Goal: Task Accomplishment & Management: Complete application form

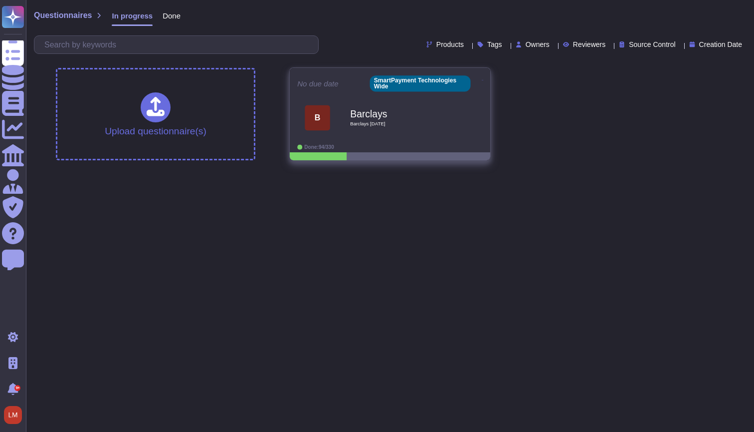
click at [357, 139] on div "B Barclays Barclays Sept 2024" at bounding box center [390, 118] width 186 height 50
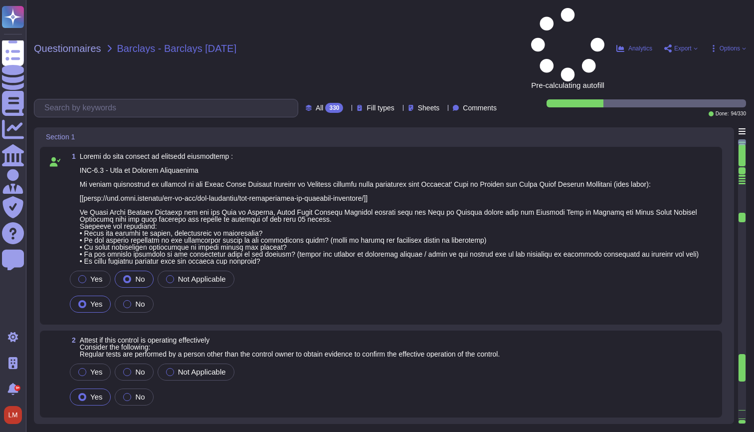
type textarea "Rachel Waby - HR"
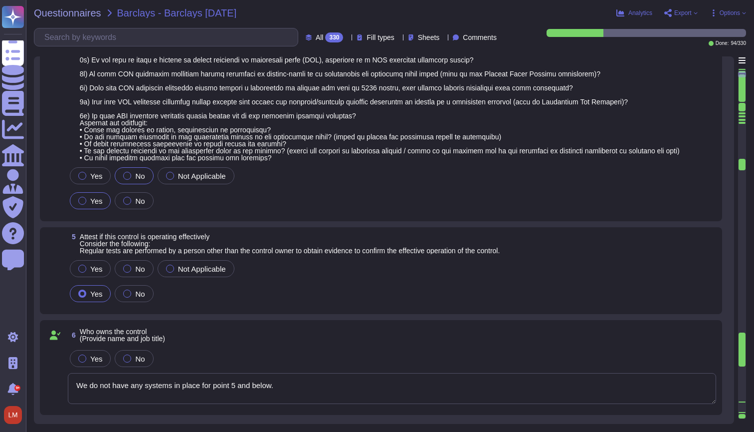
type textarea "We do not have any systems in place for point 5 and below."
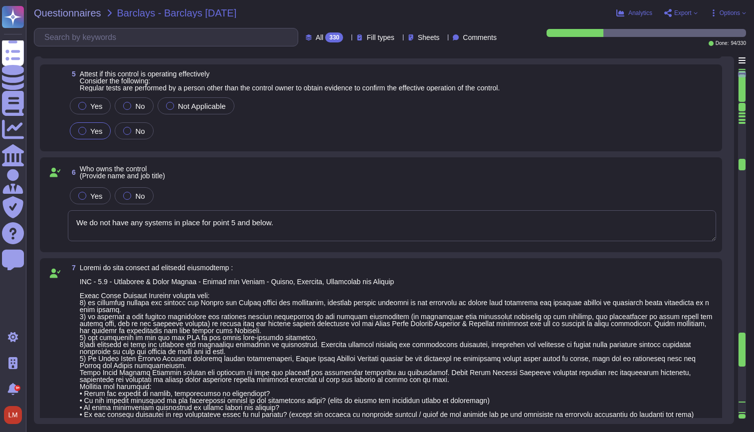
type textarea "Rachel Waby - HR"
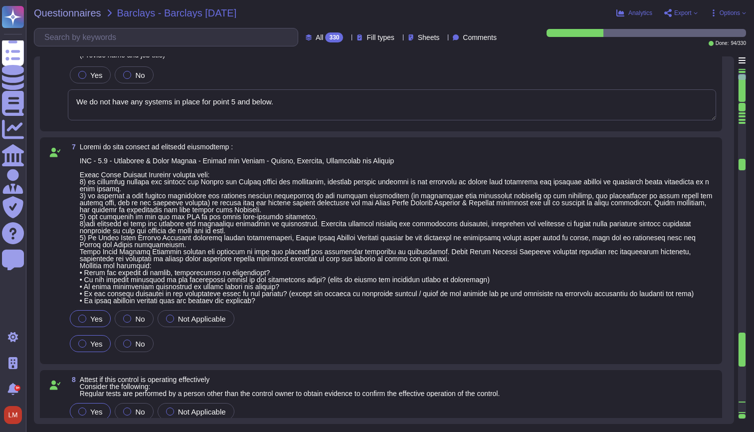
scroll to position [871, 0]
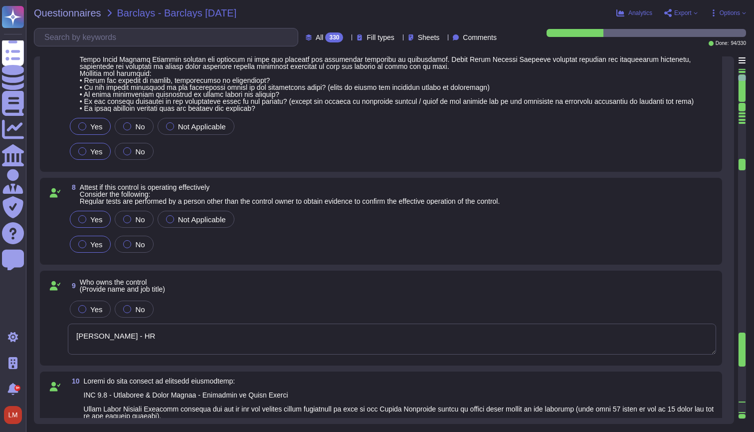
type textarea "Rachel Waby - HR"
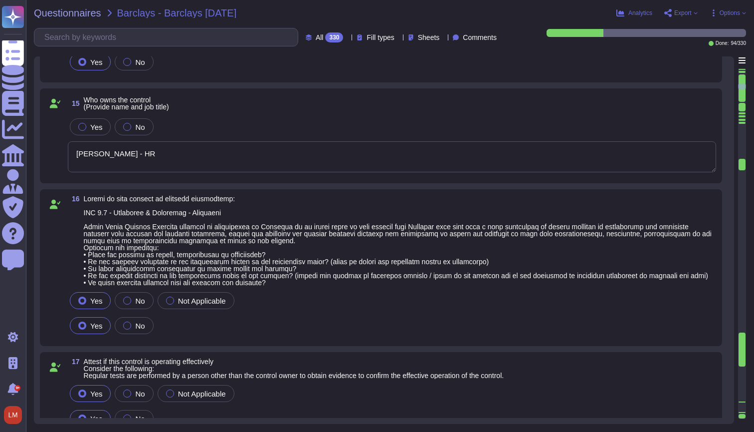
type textarea "Rachel Waby - HR"
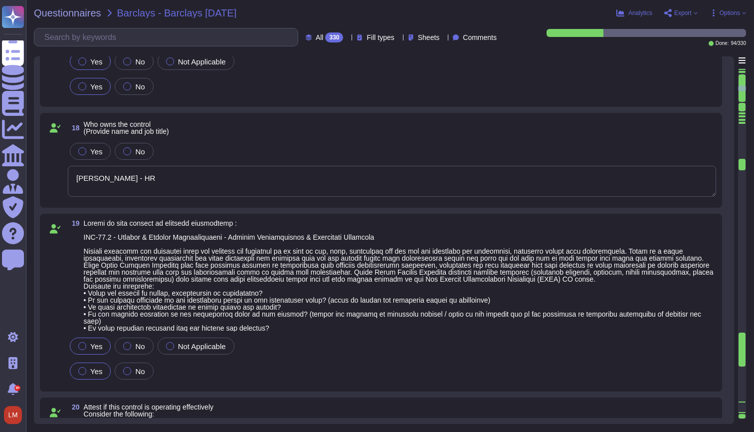
type textarea "Rachel Waby - HR"
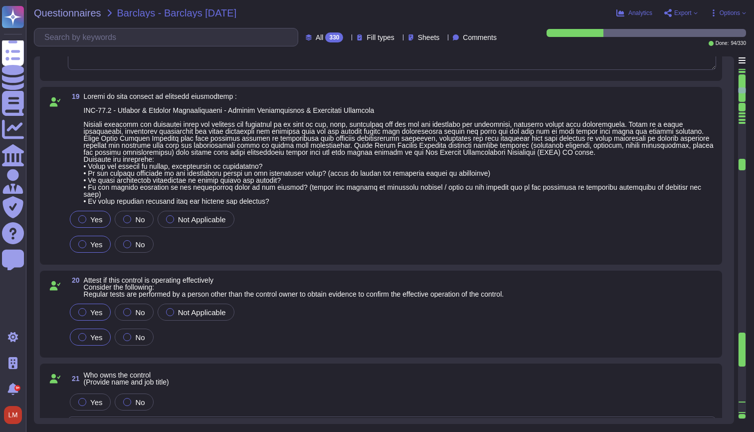
type textarea "Rachel Waby - HR"
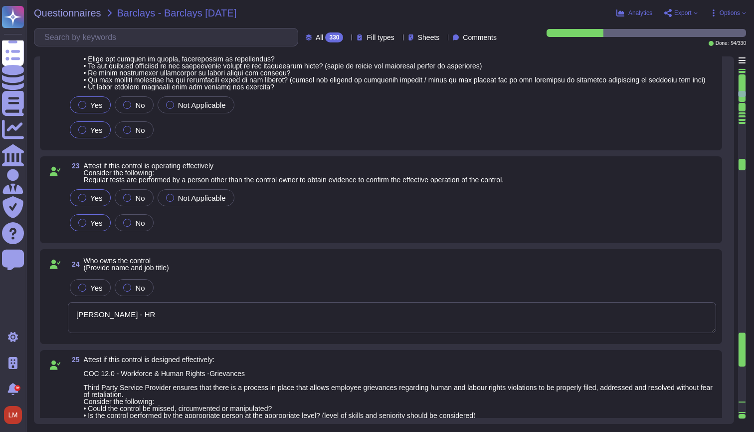
type textarea "Rachel Waby - HR"
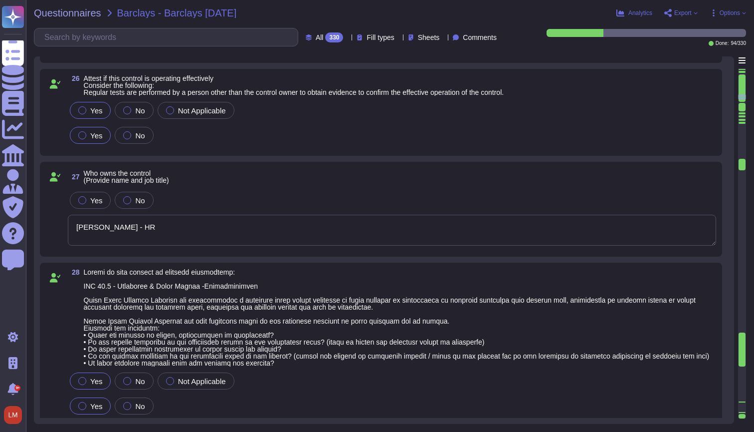
type textarea "Rachel Waby - HR"
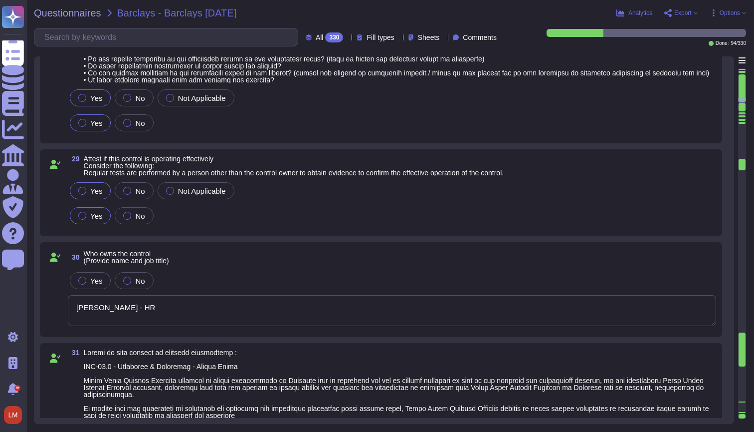
type textarea "Rachel Waby - HR"
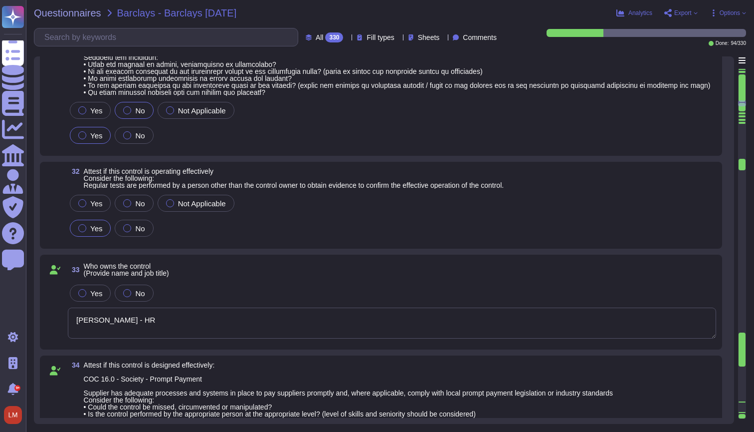
type textarea "Oliver Tedcastle - CFO"
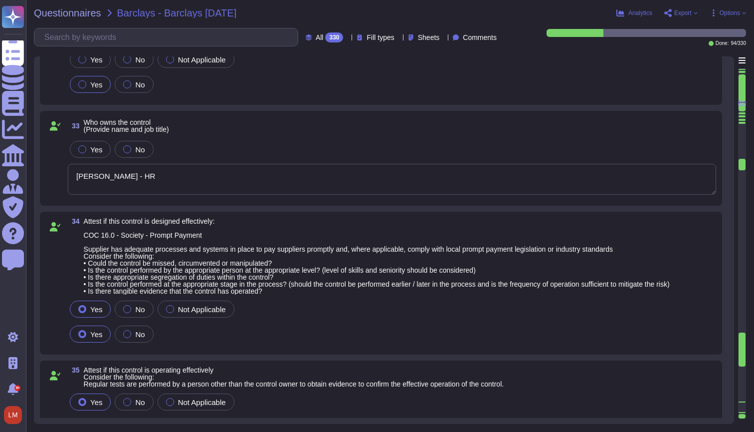
scroll to position [3993, 0]
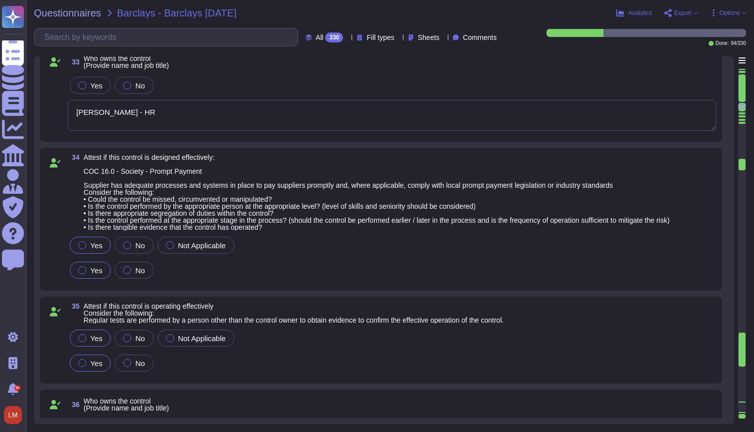
type textarea "David Russell -CEO"
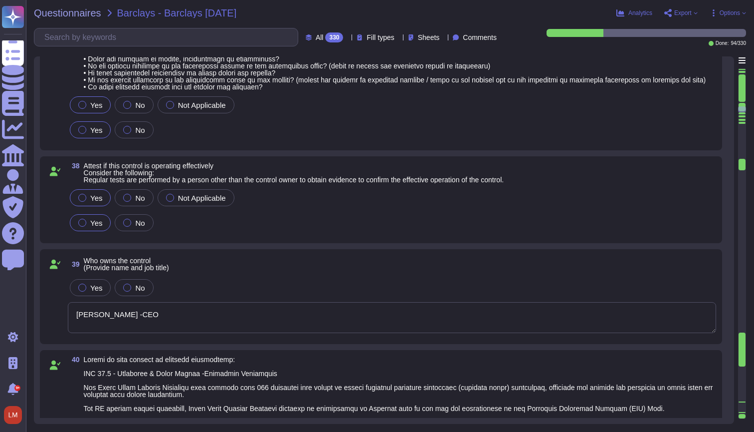
type textarea "Dave Oakey - COO"
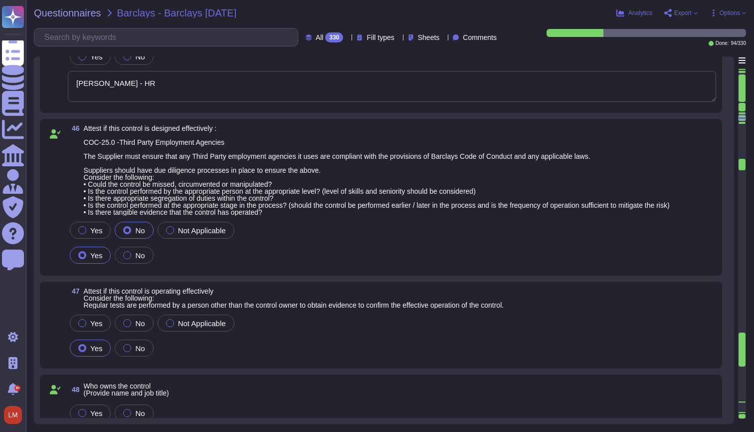
type textarea "Rachel Waby - HR"
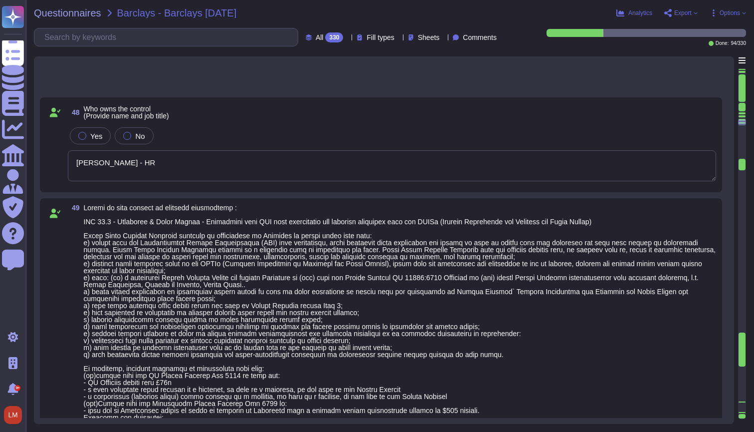
type textarea "SR do not hit the threshold meet for this to be applicable however modern slave…"
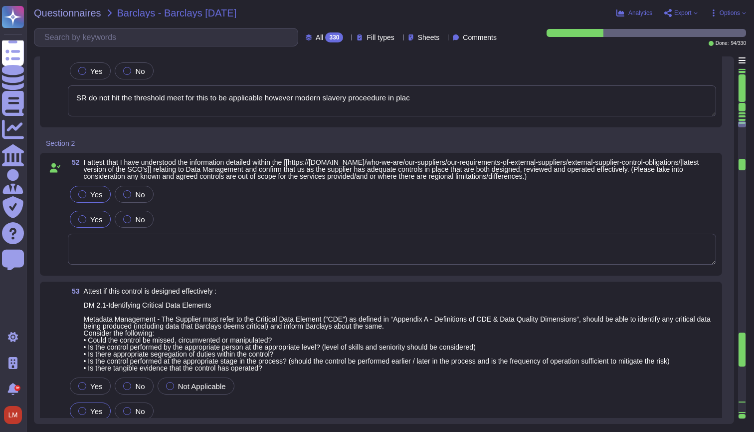
scroll to position [6268, 0]
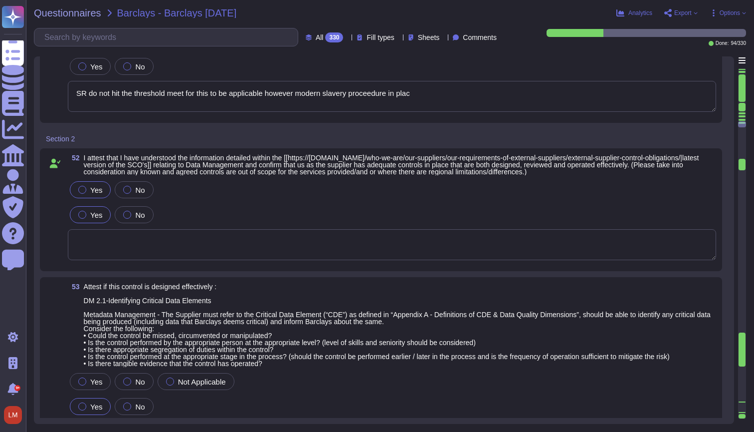
click at [691, 11] on span "Export" at bounding box center [681, 13] width 33 height 8
click at [635, 45] on div "Done: 94 / 330" at bounding box center [630, 37] width 234 height 17
click at [734, 15] on span "Options" at bounding box center [730, 13] width 20 height 6
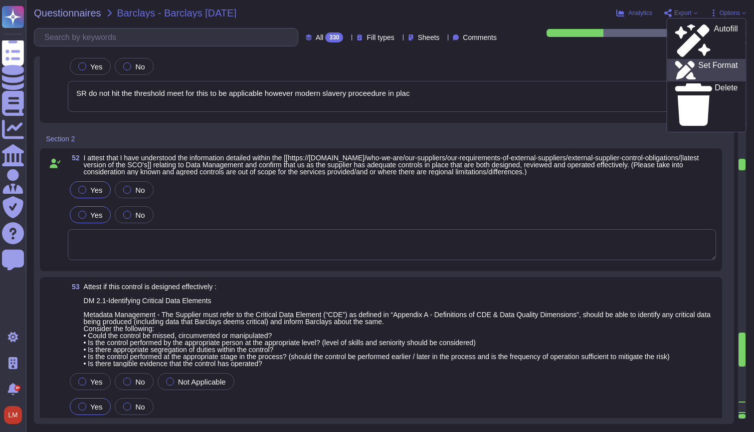
click at [711, 61] on p "Set Format" at bounding box center [718, 70] width 39 height 18
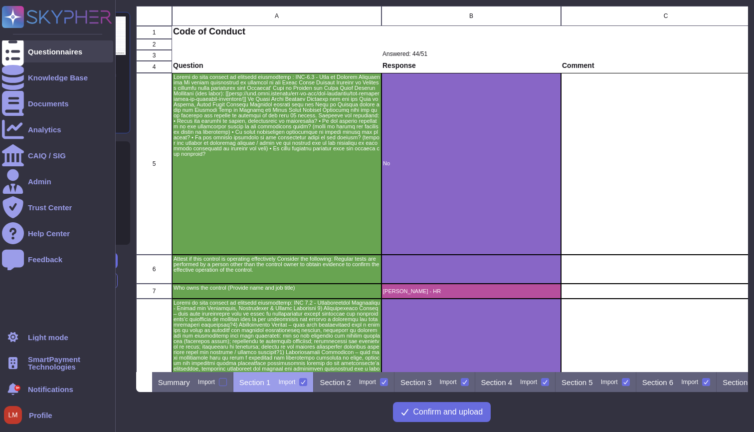
click at [41, 58] on div "Questionnaires" at bounding box center [57, 51] width 111 height 22
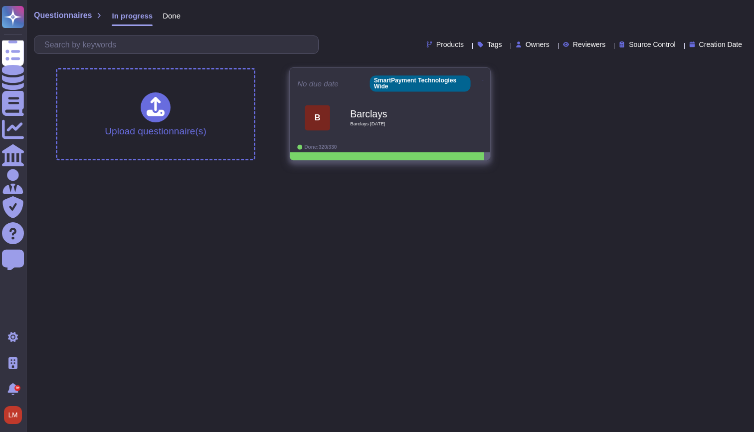
click at [401, 141] on div "B Barclays Barclays Sept 2024" at bounding box center [390, 118] width 186 height 50
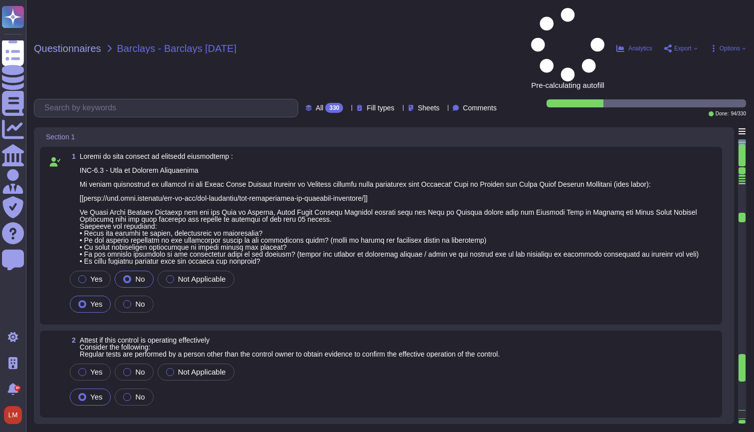
type textarea "Rachel Waby - HR"
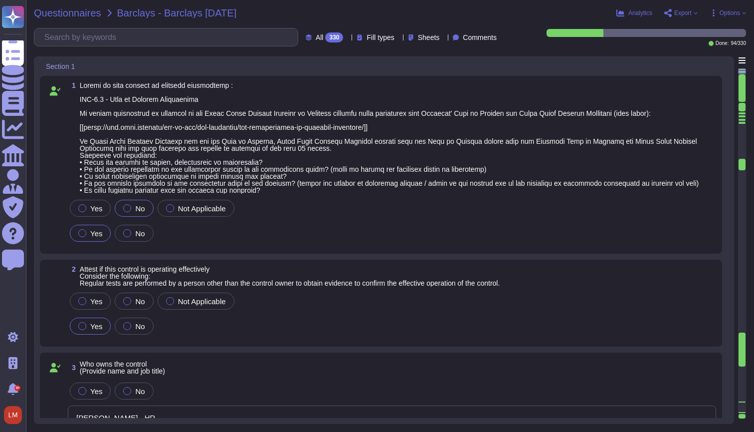
click at [84, 17] on span "Questionnaires" at bounding box center [67, 13] width 67 height 10
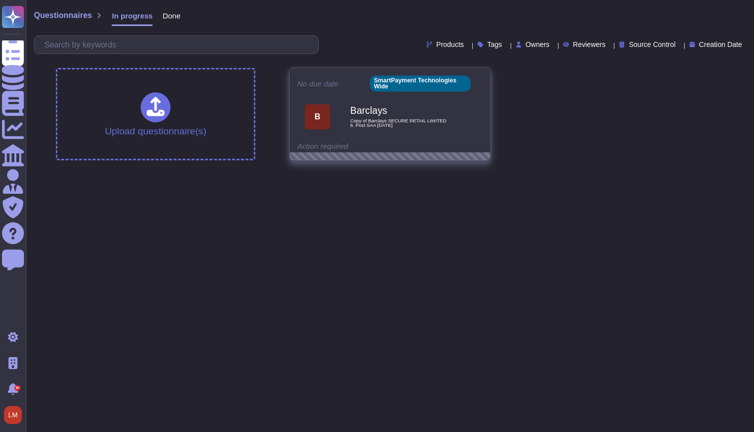
click at [328, 109] on div "B" at bounding box center [317, 116] width 25 height 25
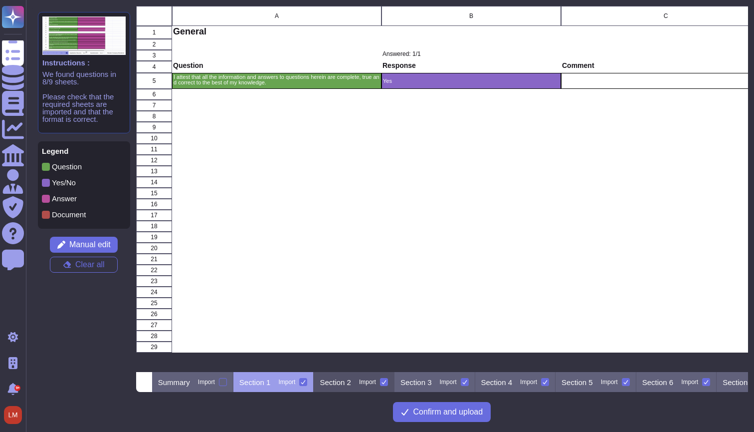
click at [351, 380] on p "Section 2" at bounding box center [335, 381] width 31 height 7
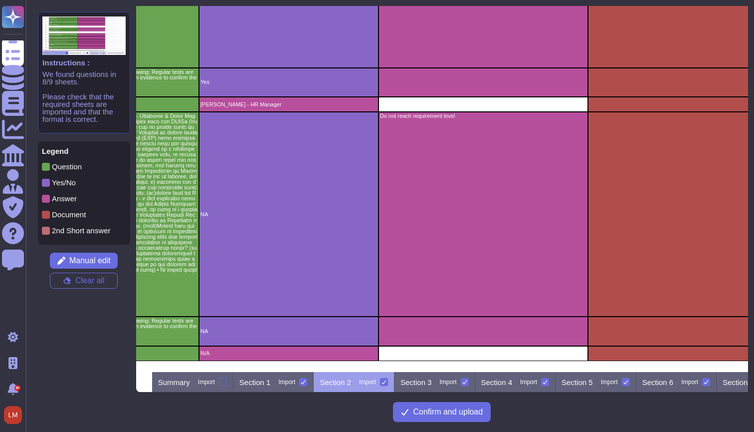
scroll to position [3257, 183]
click at [470, 380] on div "Section 3 Import" at bounding box center [435, 382] width 81 height 20
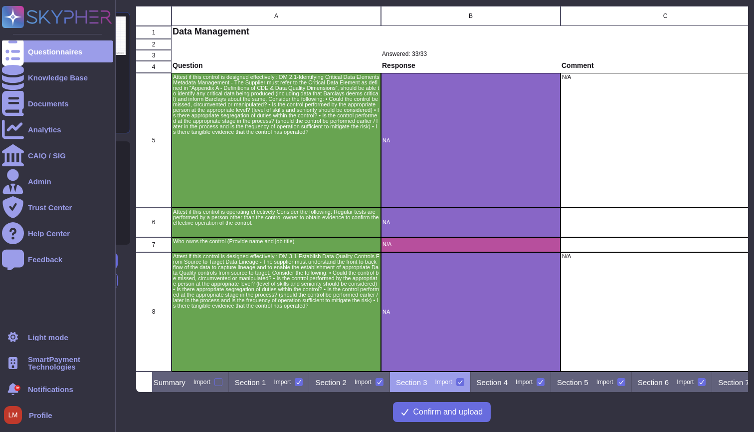
scroll to position [0, 0]
click at [9, 54] on icon at bounding box center [13, 51] width 22 height 29
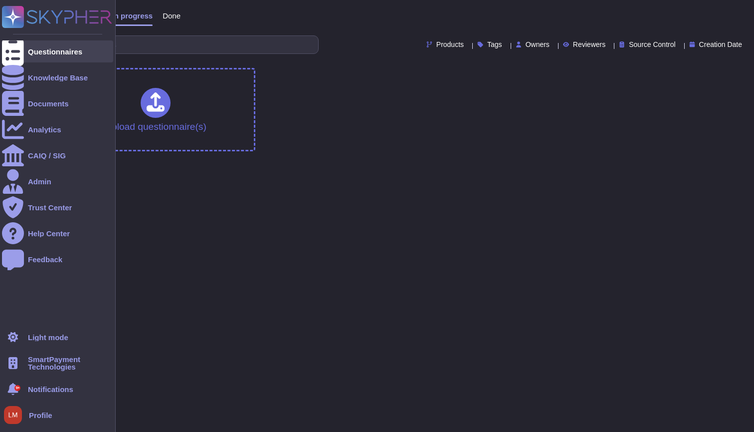
click at [18, 42] on div at bounding box center [13, 51] width 22 height 22
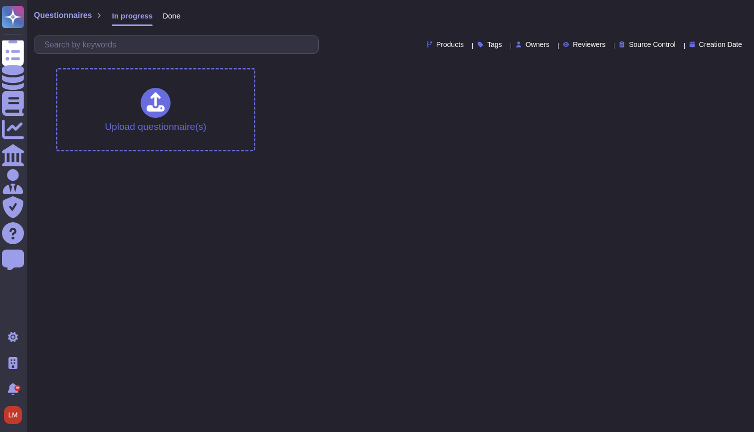
click at [176, 15] on span "Done" at bounding box center [172, 15] width 18 height 7
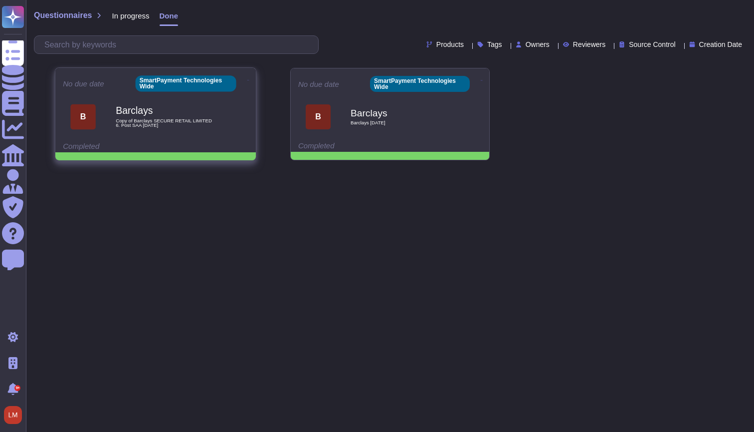
click at [231, 117] on span "B Barclays Copy of Barclays SECURE RETAIL LIMITED 6. Post SAA Oct 2022" at bounding box center [156, 117] width 186 height 40
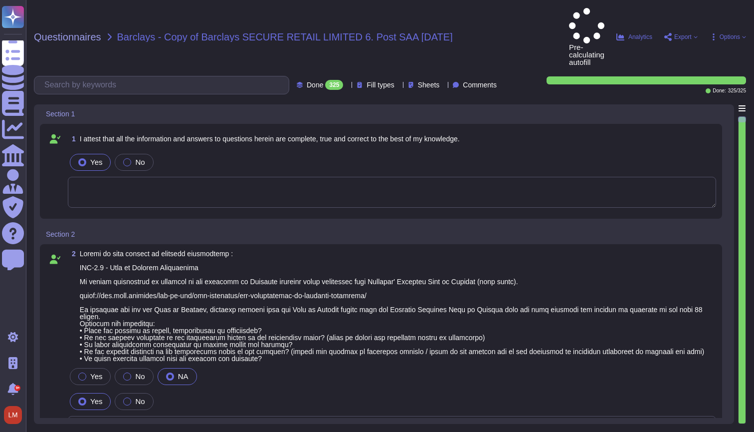
type textarea "Unsure - No Barlcay Code of Conduct has been received."
type textarea "Nicholas Morrison - Paralegal"
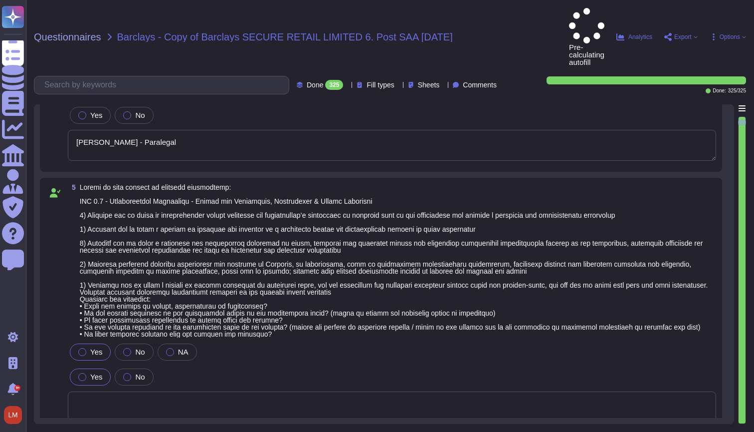
type textarea "Rachel Waby - HR Manager"
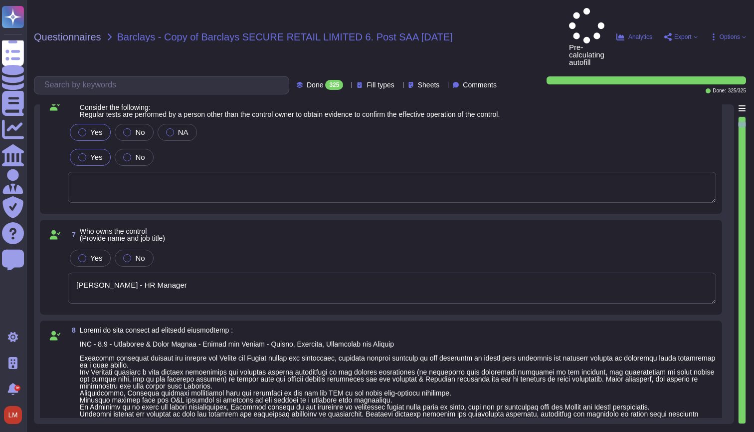
type textarea "Rachel Waby - HR Manager"
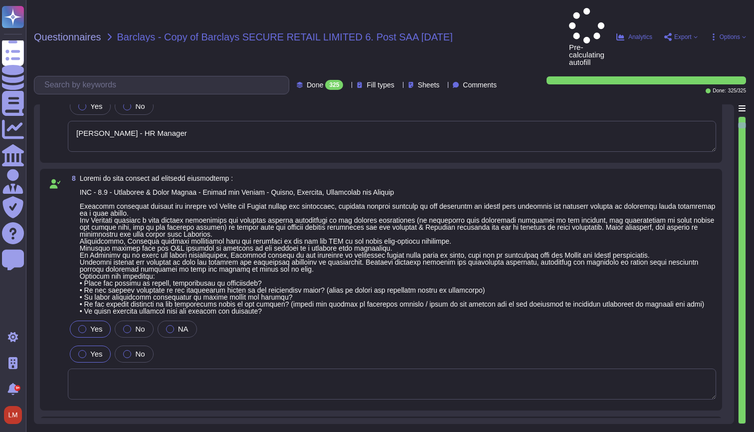
type textarea "Passport copies, visas if necessary."
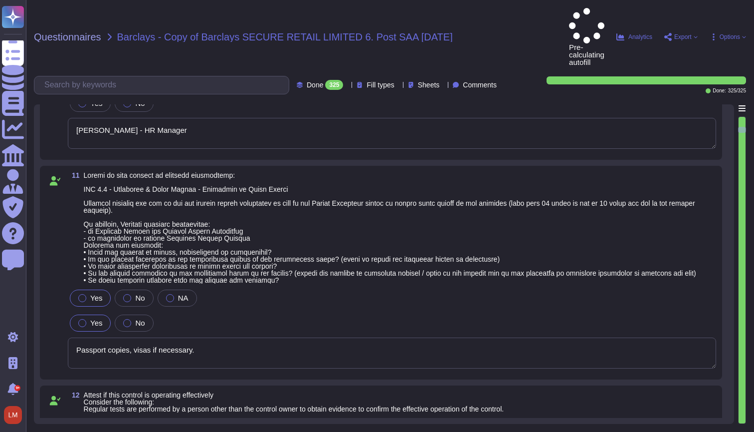
type textarea "Rachel Waby - HR Manager"
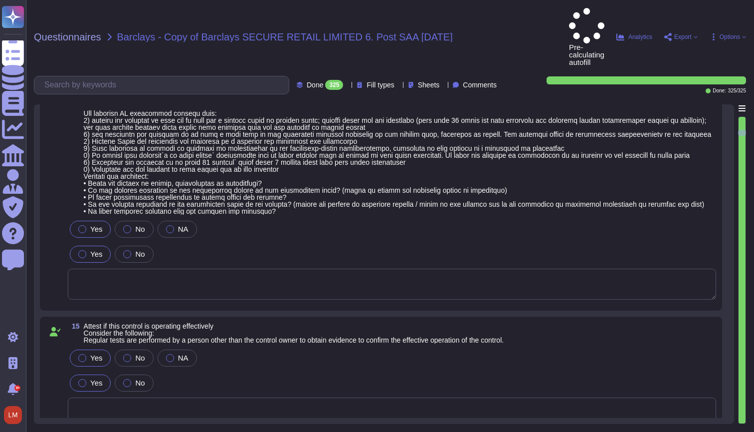
type textarea "Rachel Waby - HR Manager"
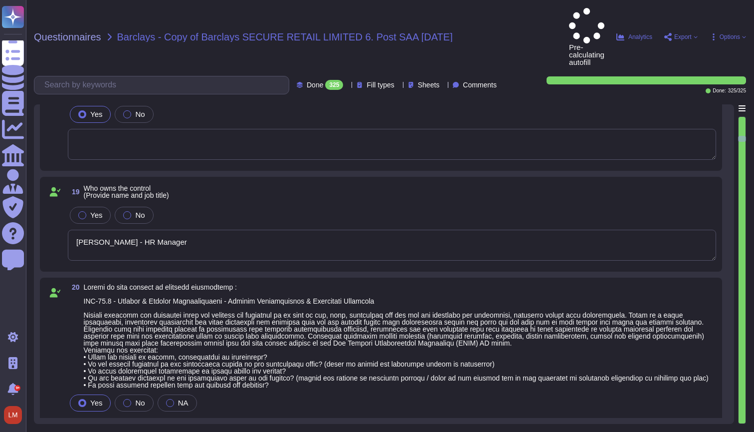
type textarea "Rachel Waby - HR Manager"
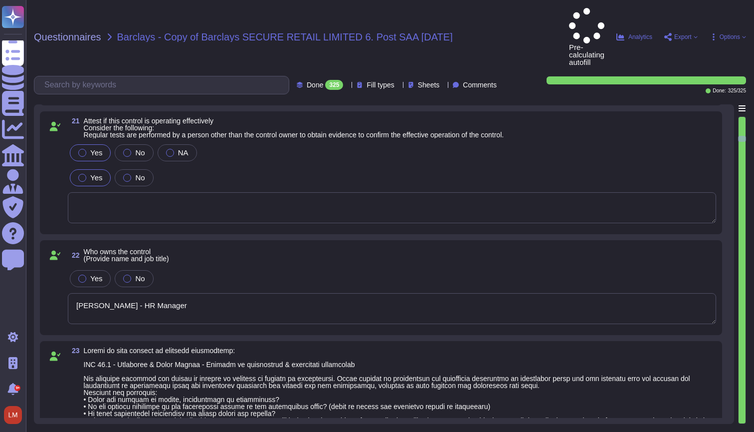
type textarea "Rachel Waby - HR Manager"
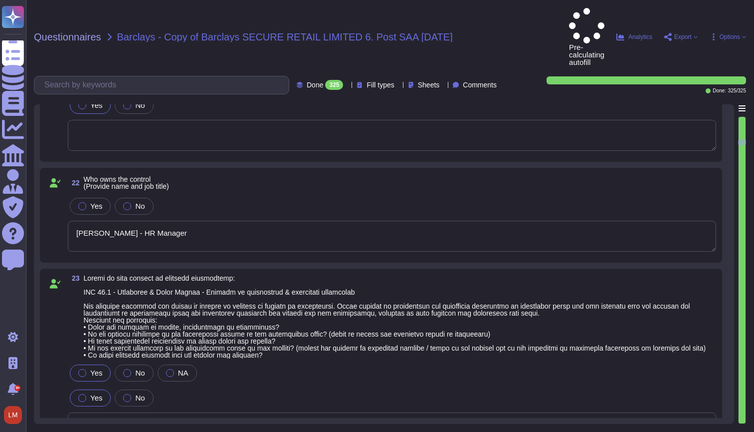
type textarea "Company Handbook"
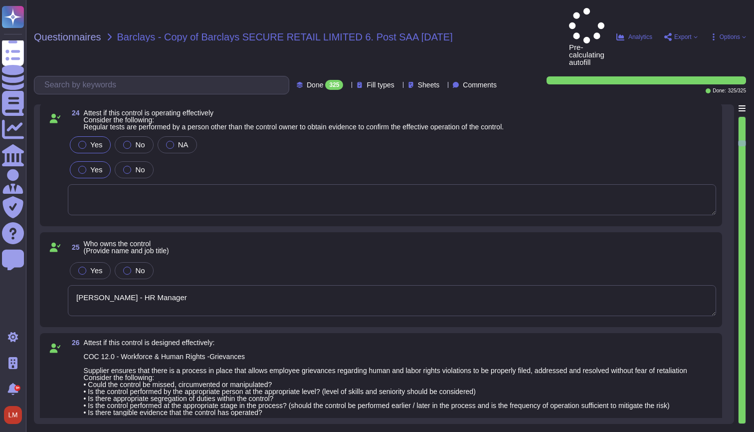
type textarea "Rachel Waby - HR Manager"
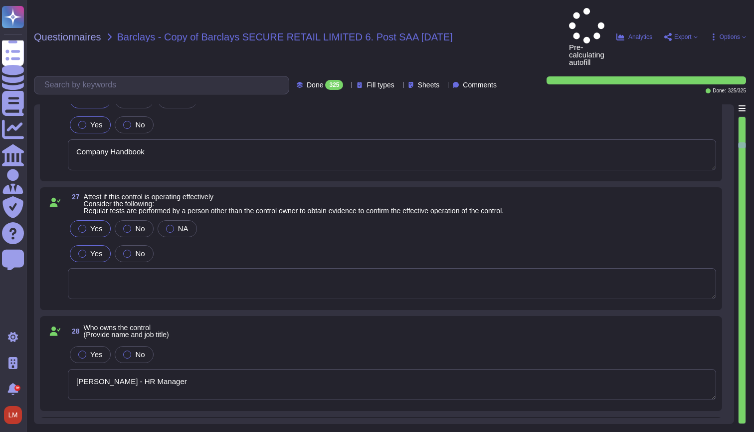
scroll to position [3752, 0]
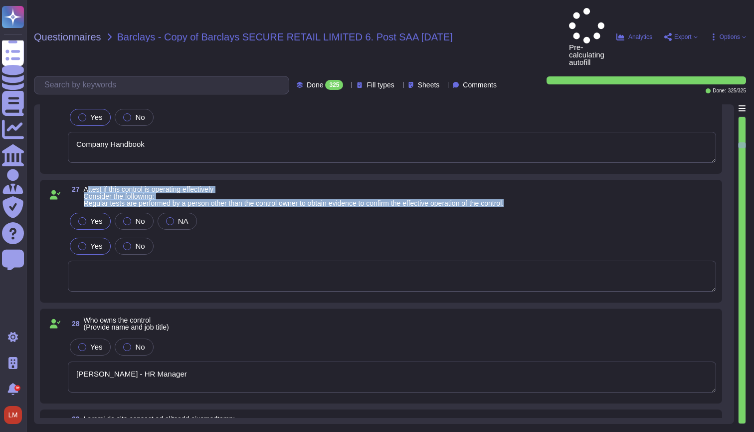
drag, startPoint x: 87, startPoint y: 160, endPoint x: 621, endPoint y: 181, distance: 534.3
click at [621, 186] on div "27 Attest if this control is operating effectively Consider the following: Regu…" at bounding box center [381, 241] width 671 height 111
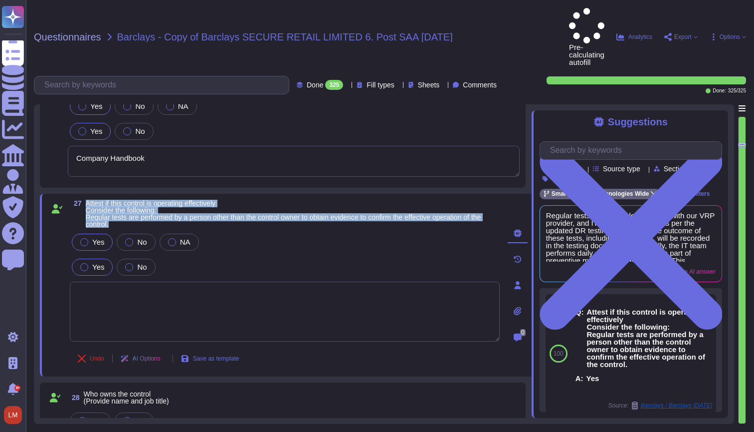
drag, startPoint x: 87, startPoint y: 175, endPoint x: 171, endPoint y: 199, distance: 86.7
click at [171, 200] on span "Attest if this control is operating effectively Consider the following: Regular…" at bounding box center [293, 214] width 414 height 28
copy span "Attest if this control is operating effectively Consider the following: Regular…"
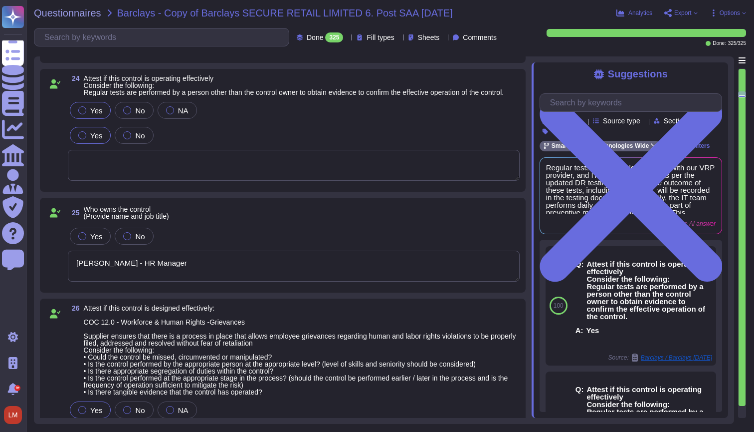
scroll to position [3269, 0]
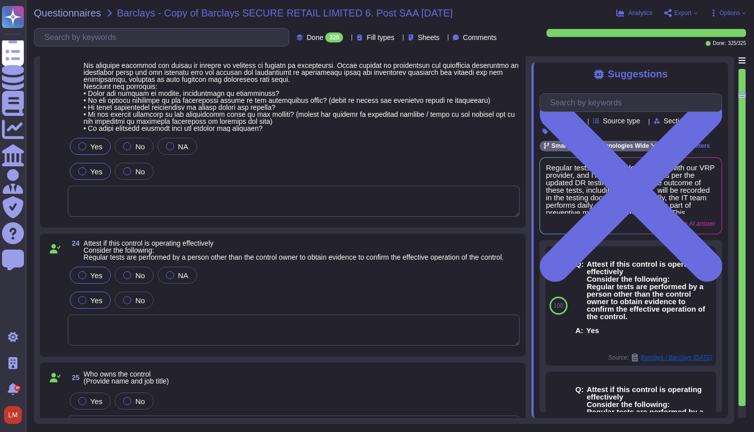
type textarea "Rachel Waby - HR Manager"
click at [684, 15] on span "Export" at bounding box center [683, 13] width 17 height 6
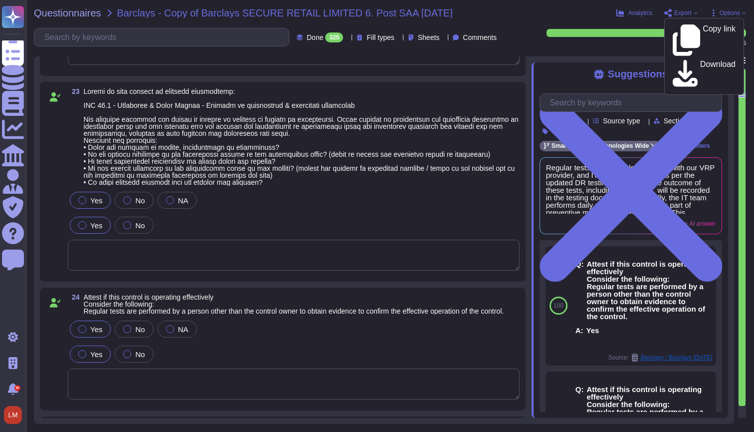
scroll to position [3180, 0]
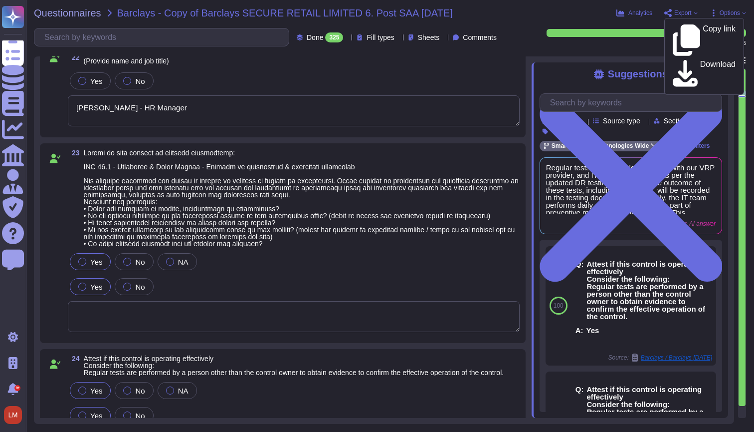
click at [724, 10] on span "Options" at bounding box center [730, 13] width 20 height 6
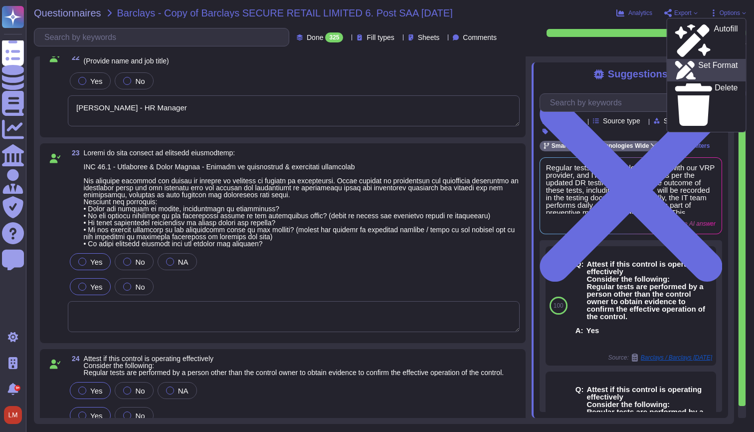
click at [705, 61] on p "Set Format" at bounding box center [718, 70] width 39 height 18
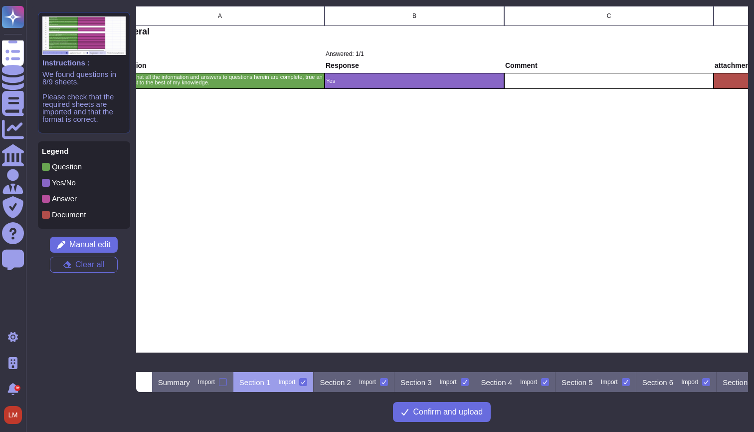
click at [561, 105] on div "grid" at bounding box center [609, 105] width 210 height 11
click at [374, 389] on div "Section 2 Import" at bounding box center [354, 382] width 81 height 20
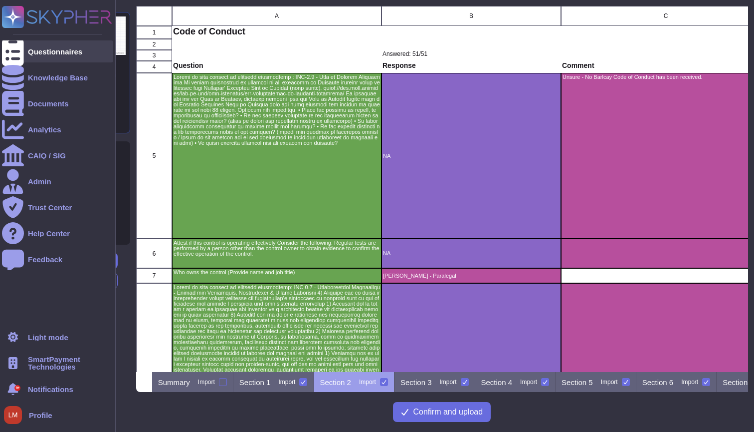
click at [14, 55] on icon at bounding box center [13, 51] width 22 height 29
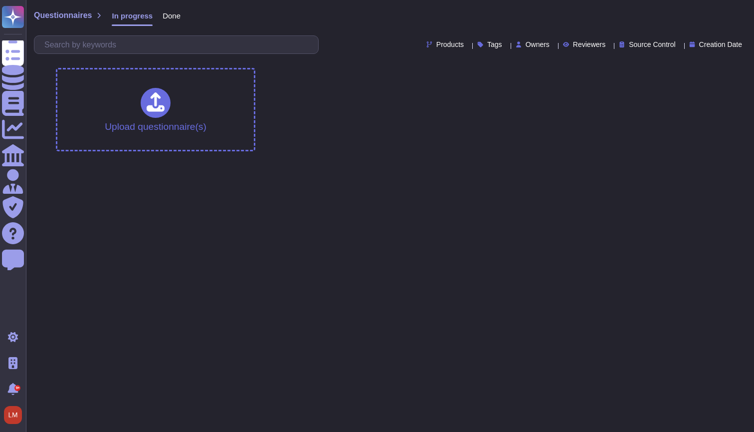
click at [170, 12] on span "Done" at bounding box center [172, 15] width 18 height 7
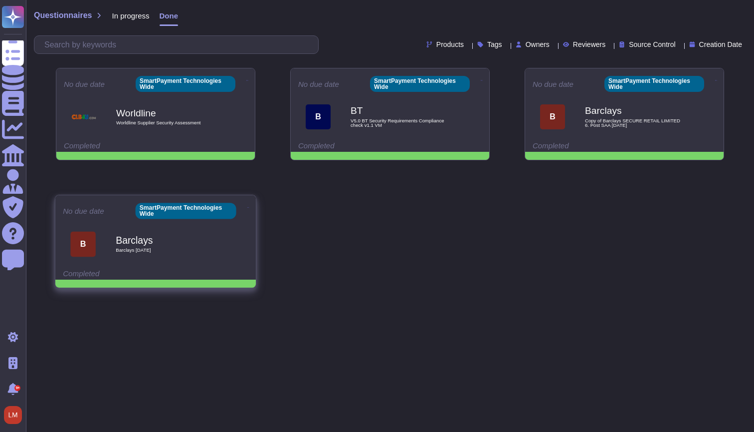
click at [247, 206] on icon at bounding box center [248, 207] width 2 height 2
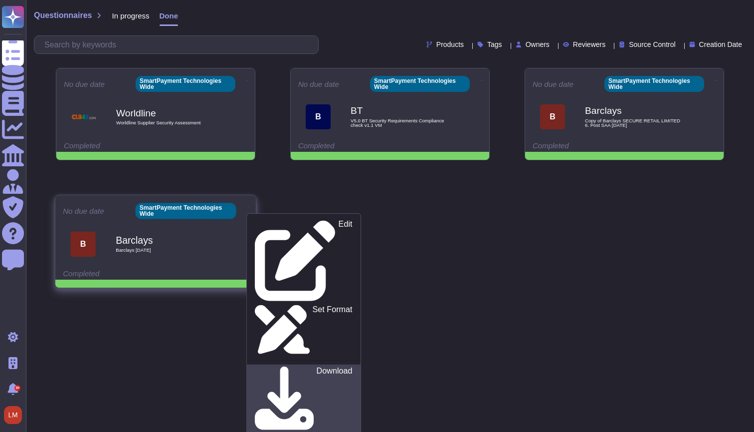
click at [299, 366] on div "Download" at bounding box center [303, 400] width 97 height 68
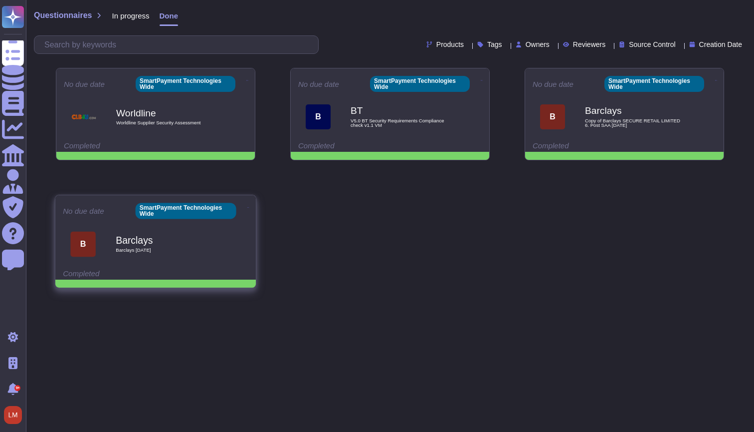
click at [146, 250] on span "Barclays Sept 2024" at bounding box center [166, 249] width 101 height 5
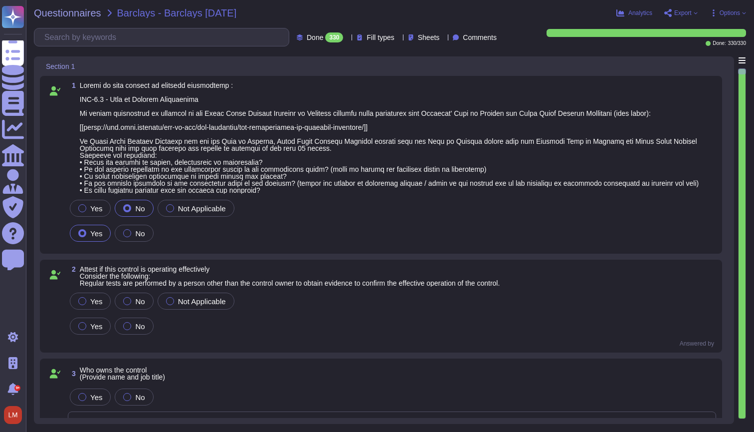
type textarea "Rachel Waby - HR"
drag, startPoint x: 85, startPoint y: 99, endPoint x: 250, endPoint y: 100, distance: 165.1
click at [250, 100] on span at bounding box center [398, 138] width 637 height 112
copy span "COC-1.0 - Code of Conduct Attestation"
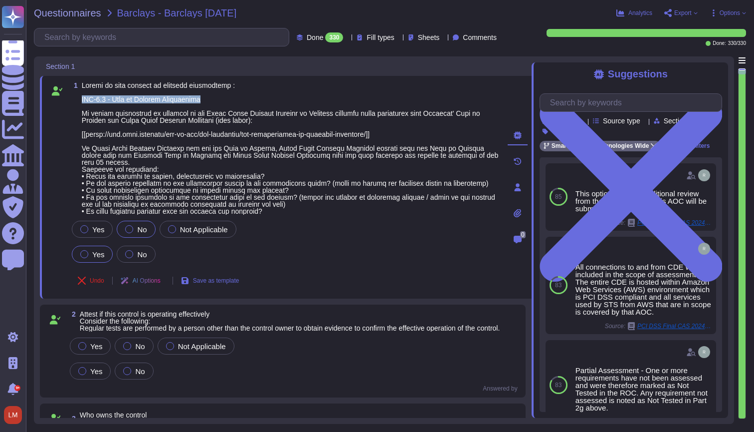
click at [727, 11] on span "Options" at bounding box center [730, 13] width 20 height 6
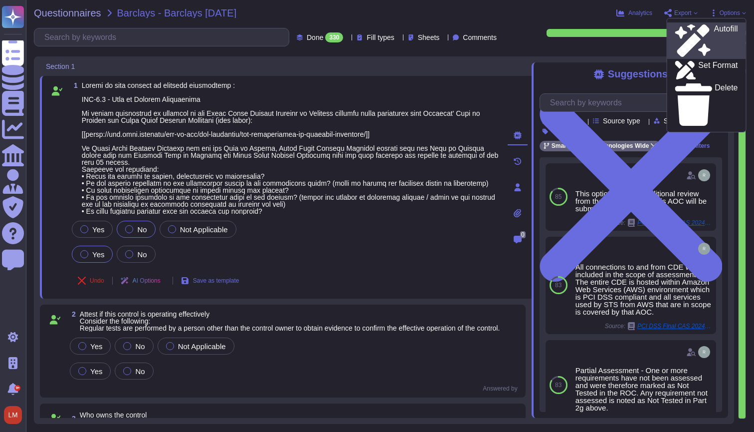
click at [714, 25] on p "Autofill" at bounding box center [726, 41] width 24 height 32
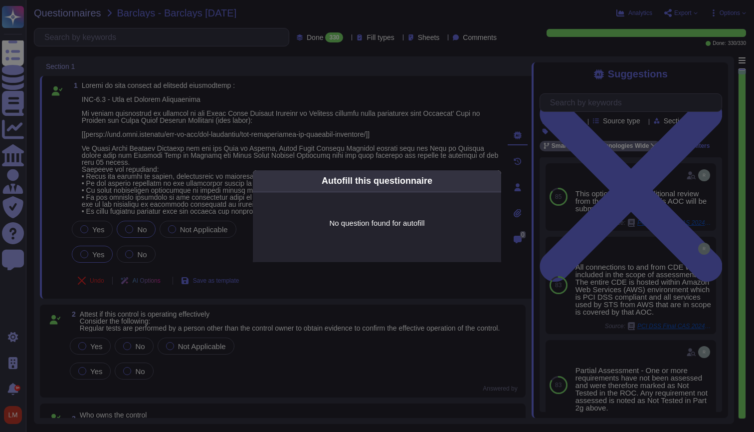
click at [483, 190] on div "Autofill this questionnaire" at bounding box center [377, 181] width 248 height 22
click at [487, 185] on div "Autofill this questionnaire" at bounding box center [377, 181] width 248 height 22
click at [495, 212] on icon at bounding box center [591, 308] width 192 height 192
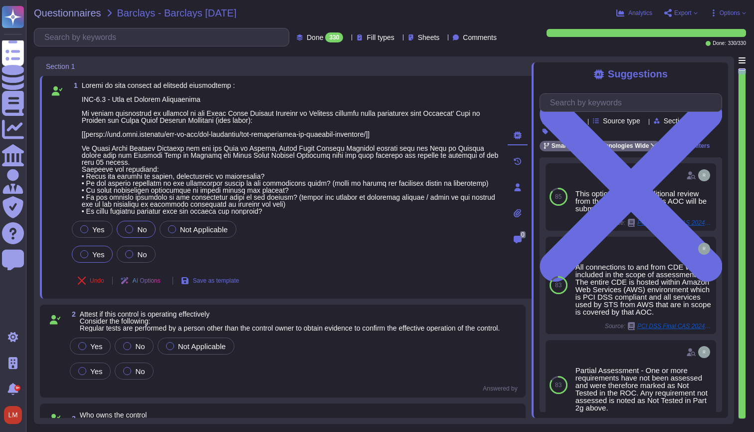
click at [694, 13] on icon at bounding box center [696, 13] width 4 height 4
click at [714, 9] on icon at bounding box center [714, 13] width 8 height 8
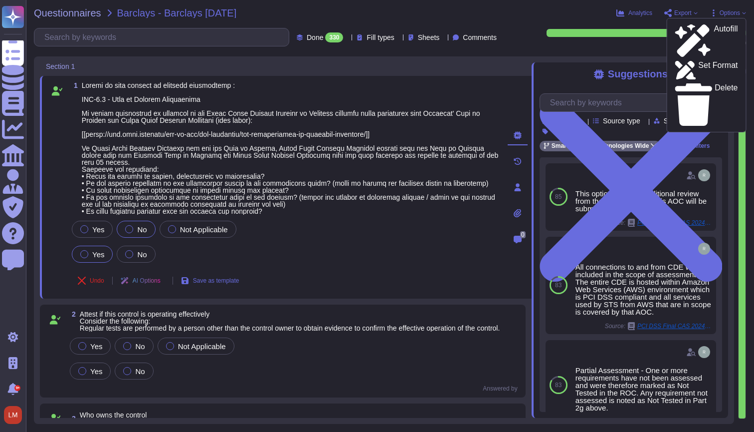
click at [734, 11] on span "Options" at bounding box center [730, 13] width 20 height 6
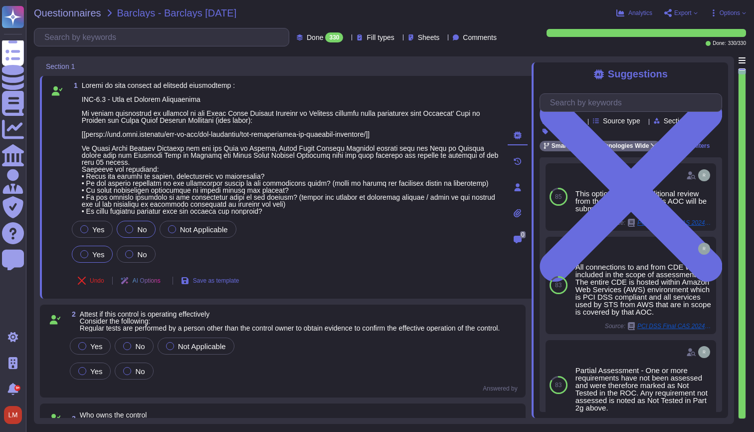
click at [735, 12] on span "Options" at bounding box center [730, 13] width 20 height 6
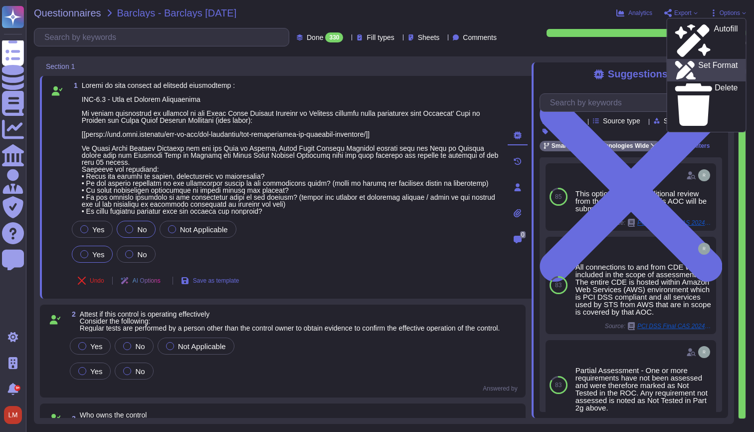
click at [699, 61] on p "Set Format" at bounding box center [718, 70] width 39 height 18
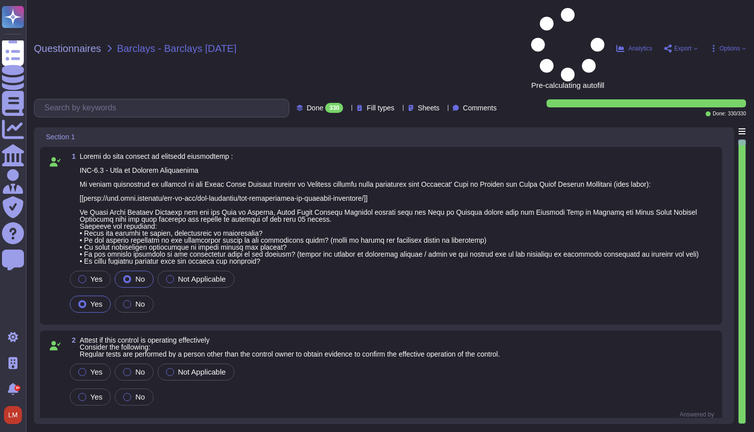
type textarea "Rachel Waby - HR"
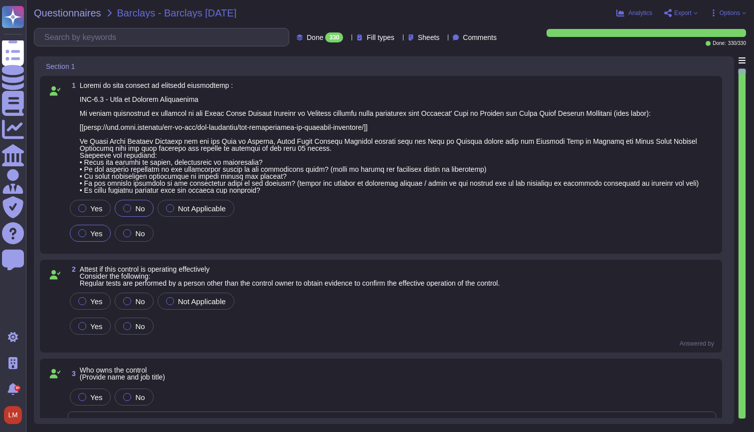
click at [740, 11] on span "Options" at bounding box center [728, 13] width 36 height 8
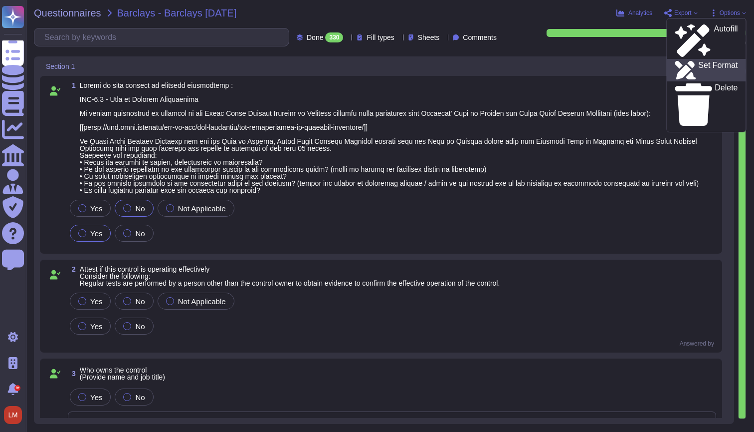
click at [702, 61] on p "Set Format" at bounding box center [718, 70] width 39 height 18
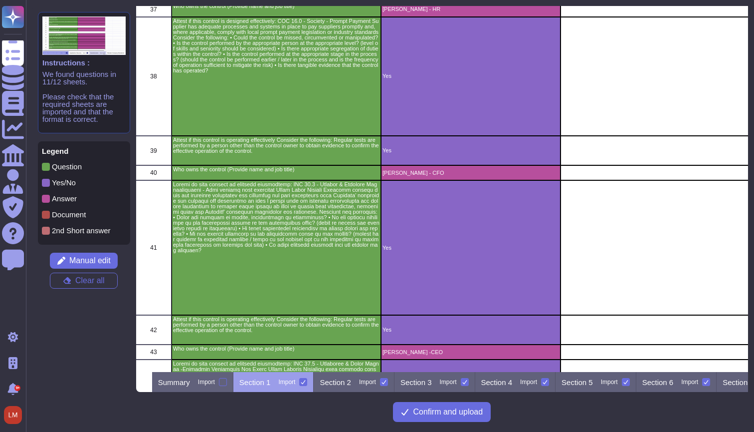
scroll to position [2224, 0]
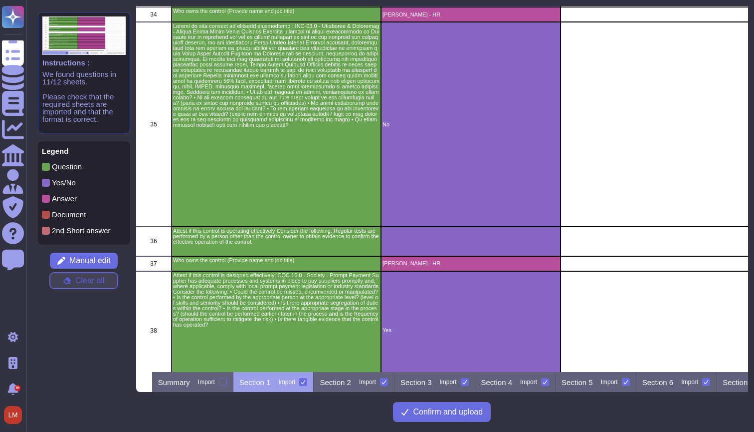
click at [98, 277] on span "Clear all" at bounding box center [89, 280] width 29 height 8
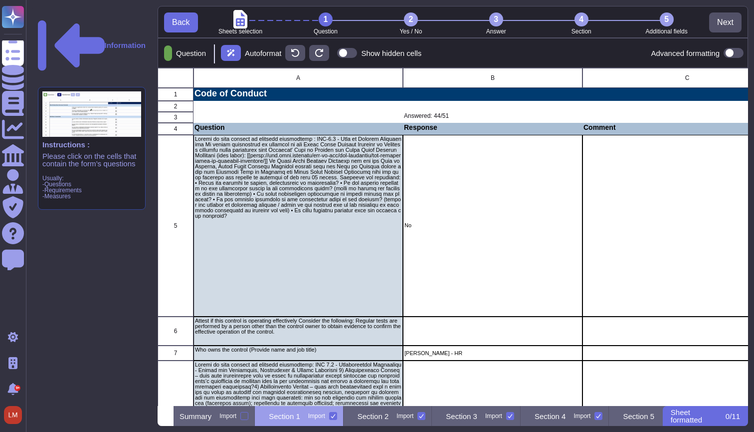
scroll to position [338, 591]
click at [736, 49] on span at bounding box center [734, 53] width 20 height 10
click at [720, 53] on input "checkbox" at bounding box center [720, 53] width 0 height 0
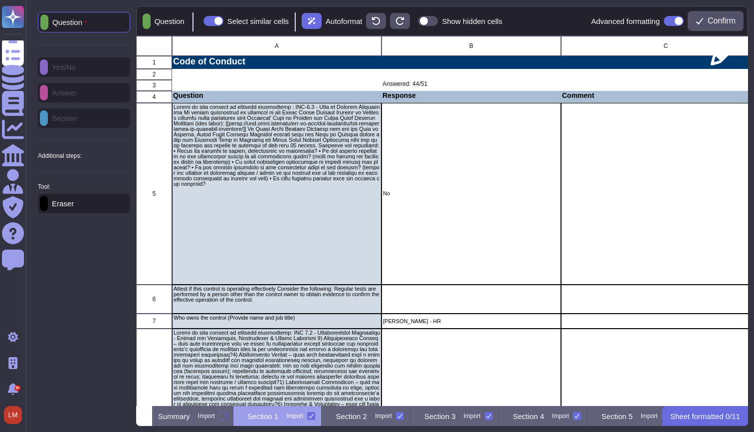
scroll to position [370, 613]
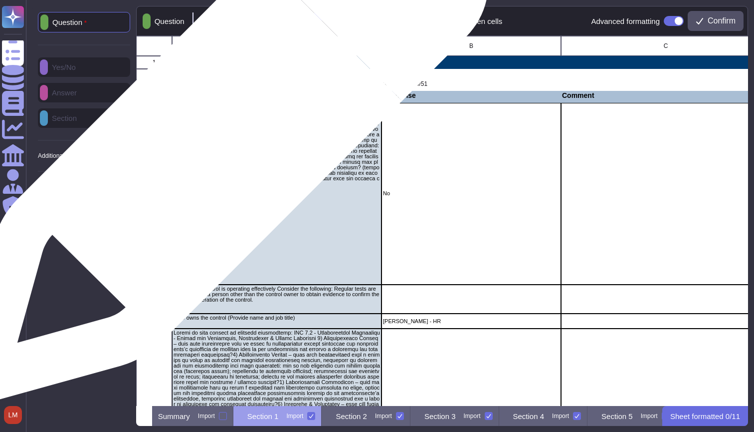
click at [234, 156] on p "grid" at bounding box center [277, 145] width 207 height 82
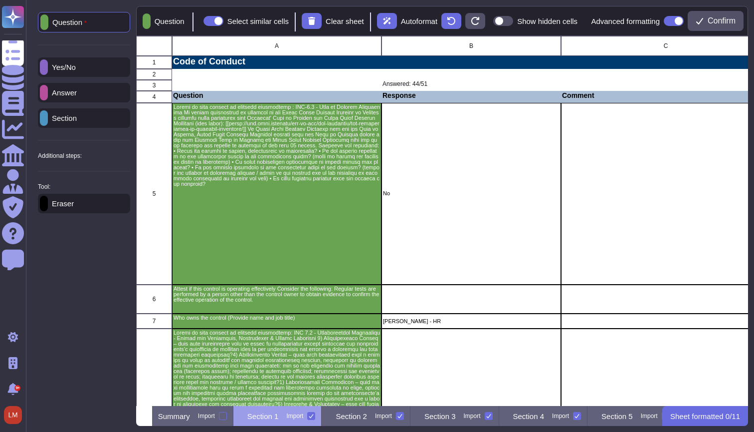
click at [76, 67] on p "Yes/No" at bounding box center [62, 66] width 28 height 7
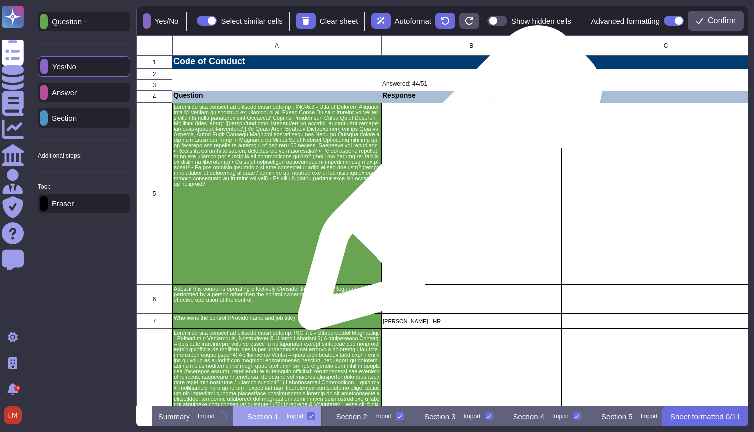
click at [458, 187] on div "No" at bounding box center [472, 194] width 180 height 182
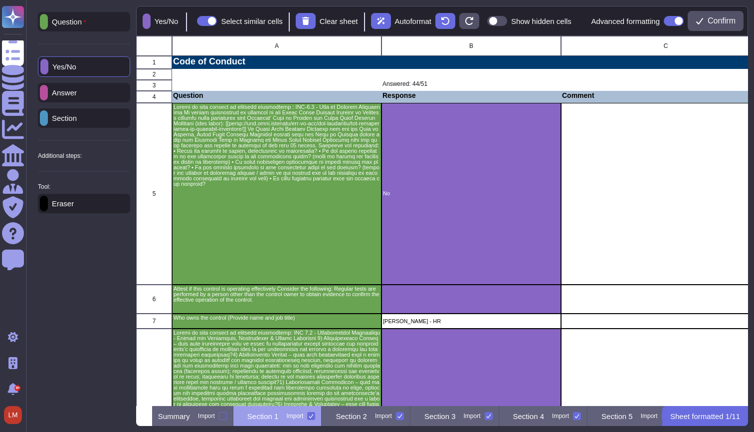
click at [93, 97] on div "Answer" at bounding box center [84, 92] width 92 height 19
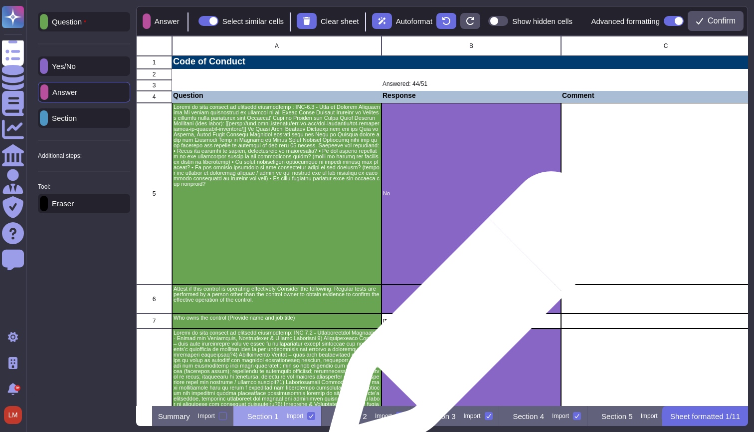
click at [465, 319] on p "Rachel Waby - HR" at bounding box center [471, 320] width 177 height 5
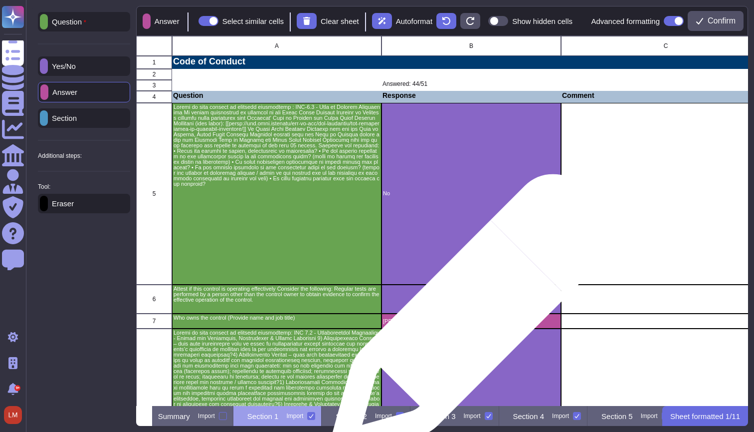
scroll to position [0, 0]
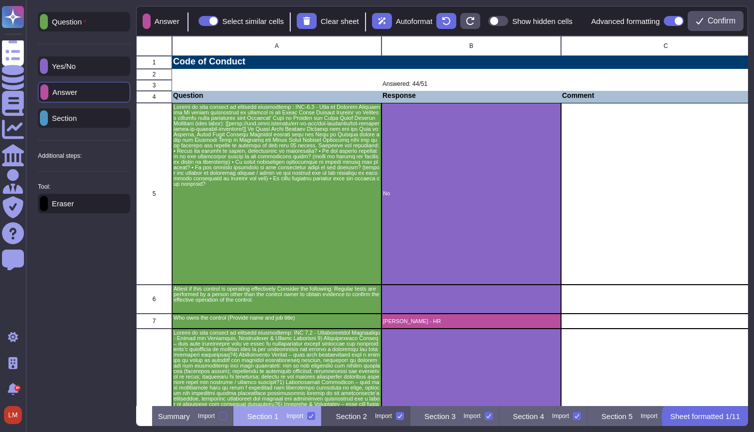
click at [367, 415] on p "Section 2" at bounding box center [351, 415] width 31 height 7
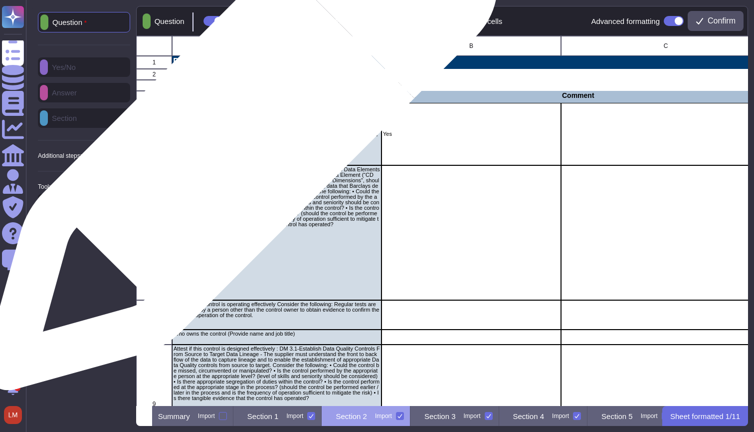
click at [237, 138] on p "I attest that I have understood the information detailed within the [[https://h…" at bounding box center [277, 123] width 207 height 38
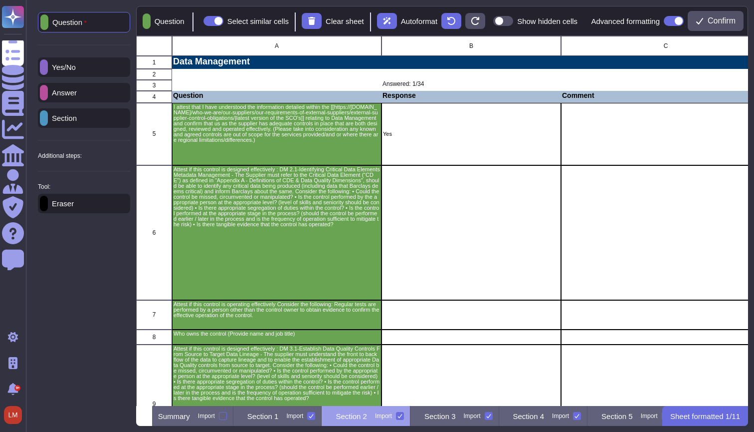
click at [92, 73] on div "Yes/No" at bounding box center [84, 66] width 92 height 19
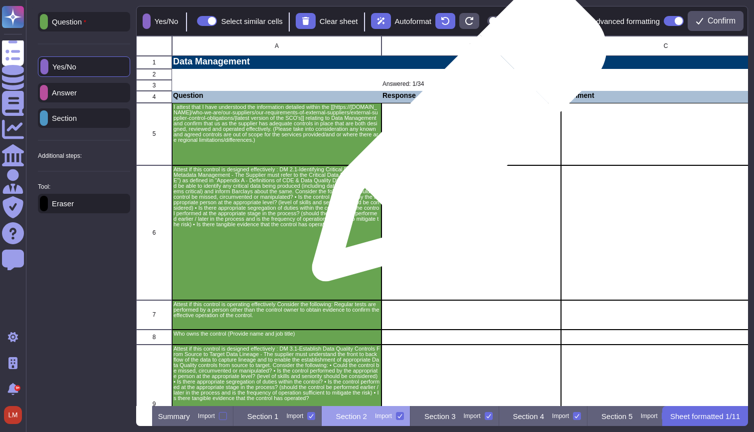
click at [456, 139] on div "Yes" at bounding box center [472, 134] width 180 height 62
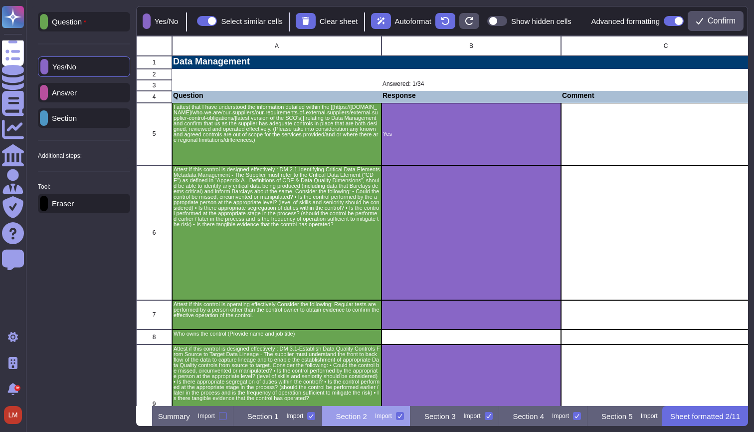
click at [93, 91] on div "Answer" at bounding box center [84, 92] width 92 height 19
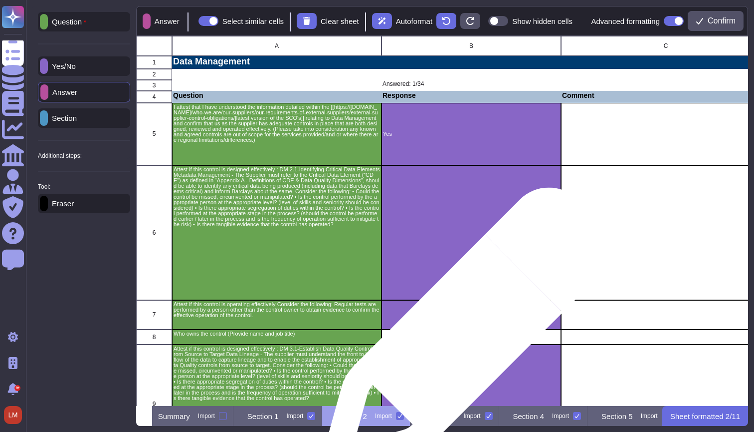
click at [462, 337] on div "grid" at bounding box center [472, 336] width 180 height 15
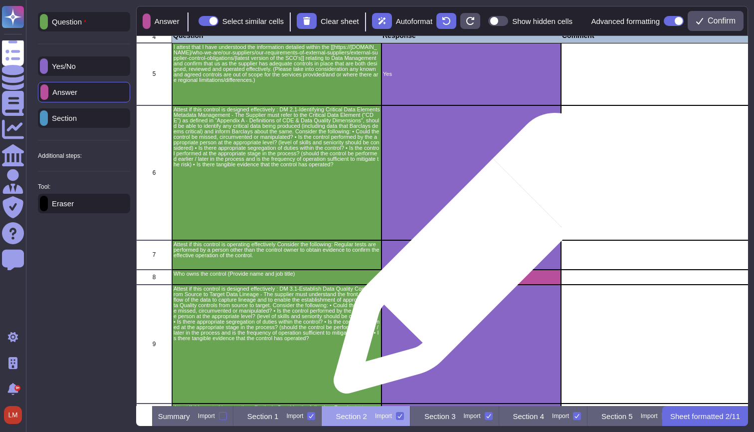
scroll to position [200, 0]
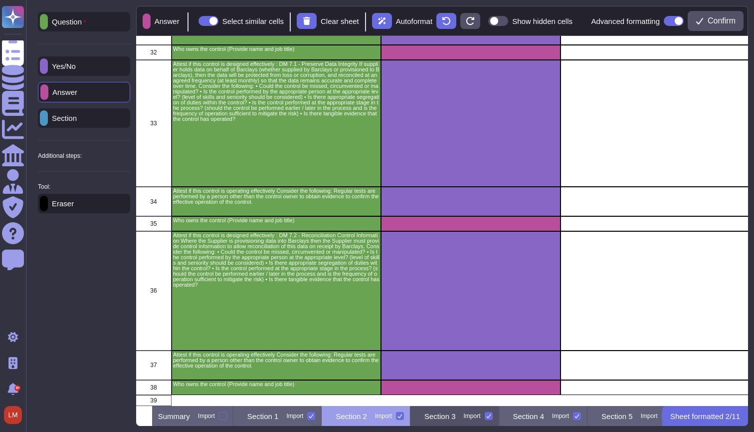
click at [456, 416] on p "Section 3" at bounding box center [440, 415] width 31 height 7
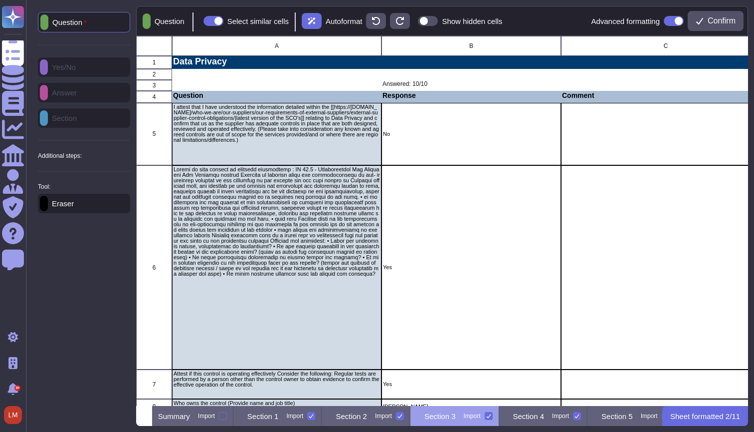
scroll to position [0, 89]
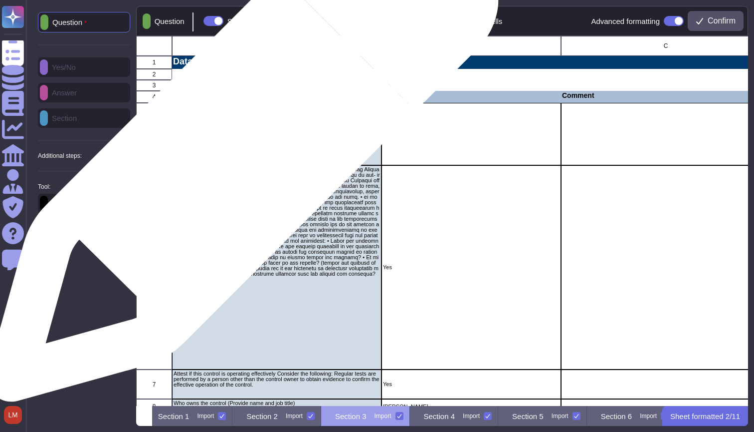
click at [239, 151] on div "I attest that I have understood the information detailed within the [[https://h…" at bounding box center [277, 134] width 210 height 62
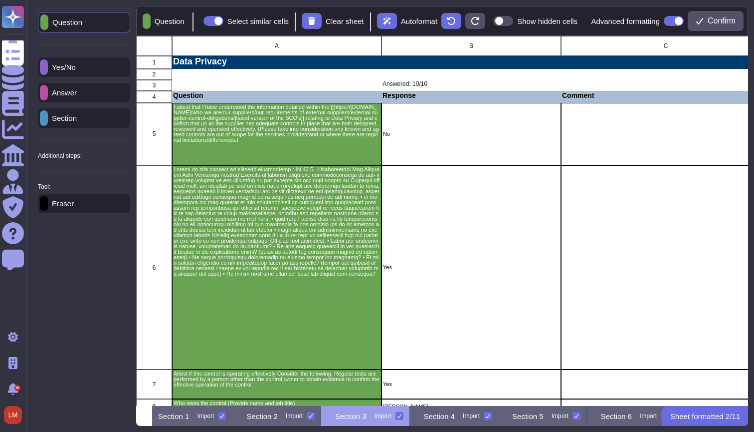
click at [76, 63] on p "Yes/No" at bounding box center [62, 66] width 28 height 7
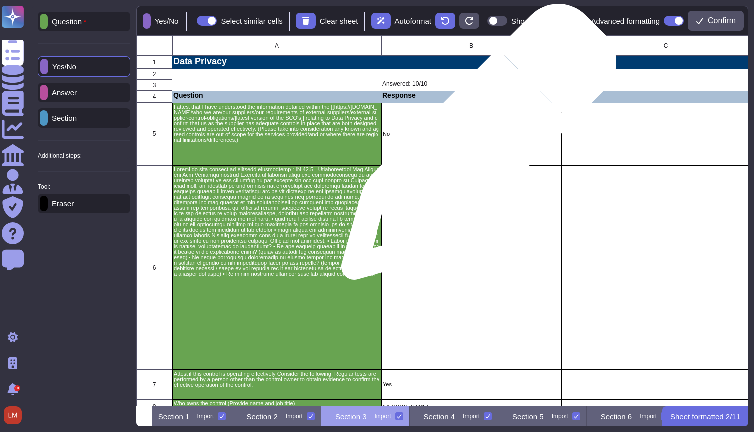
click at [475, 147] on div "No" at bounding box center [472, 134] width 180 height 62
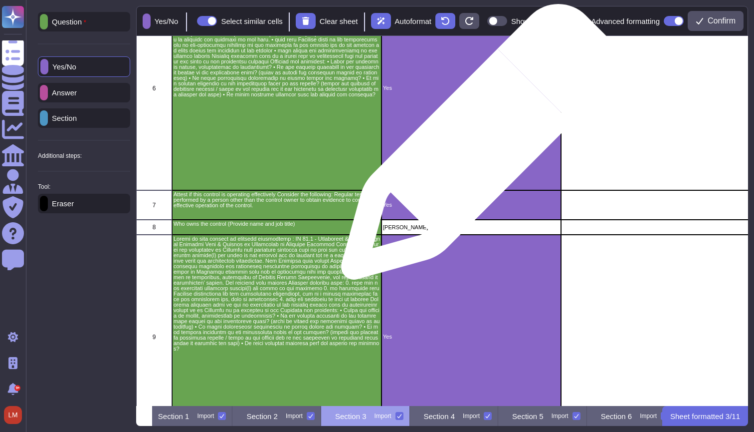
scroll to position [322, 0]
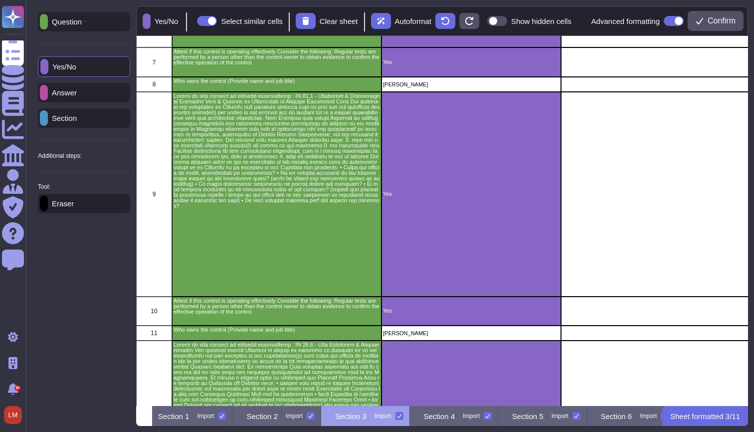
click at [102, 89] on div "Answer" at bounding box center [84, 92] width 92 height 19
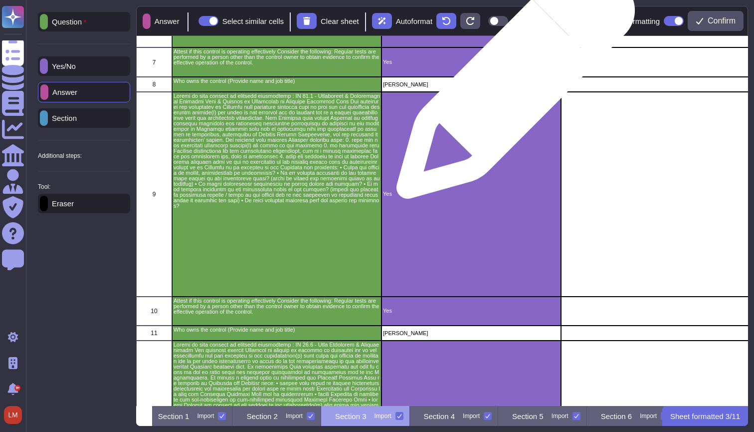
click at [512, 84] on p "Adam King" at bounding box center [471, 84] width 177 height 5
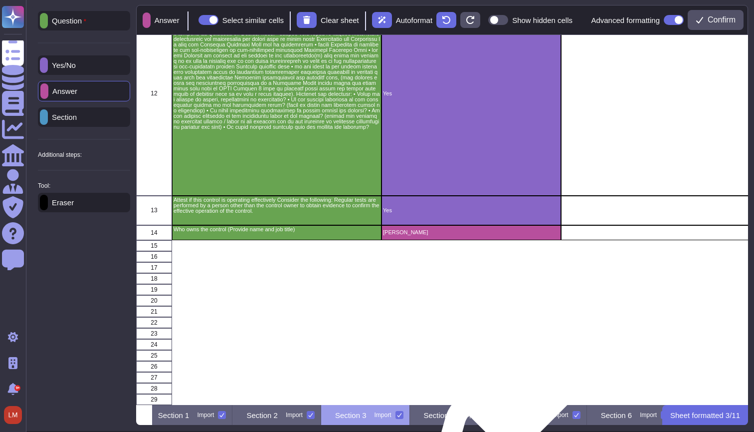
scroll to position [0, 0]
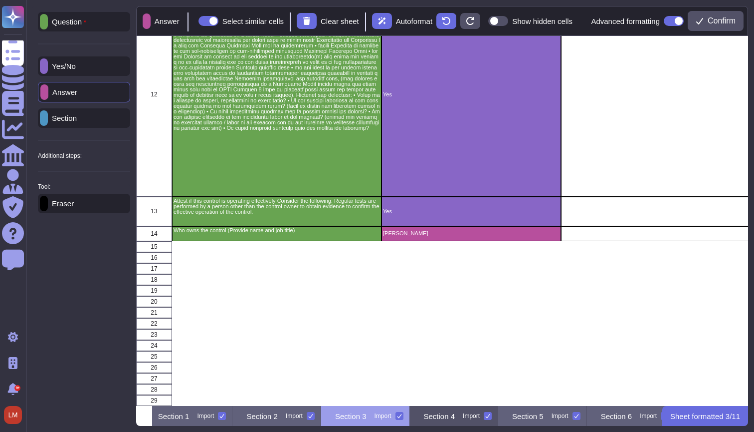
click at [456, 419] on p "Section 4" at bounding box center [439, 415] width 31 height 7
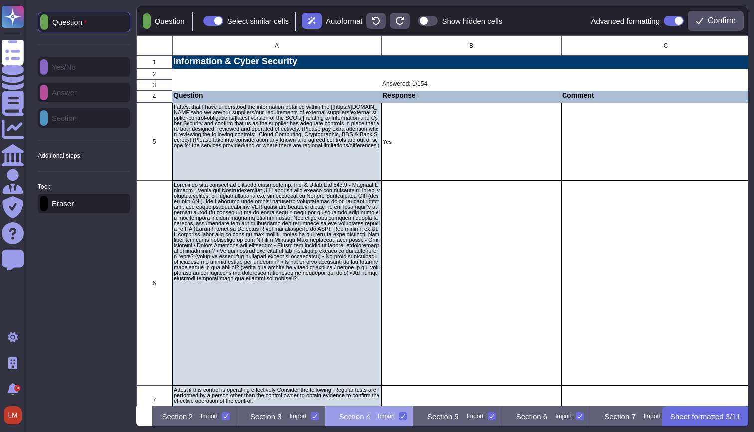
scroll to position [0, 190]
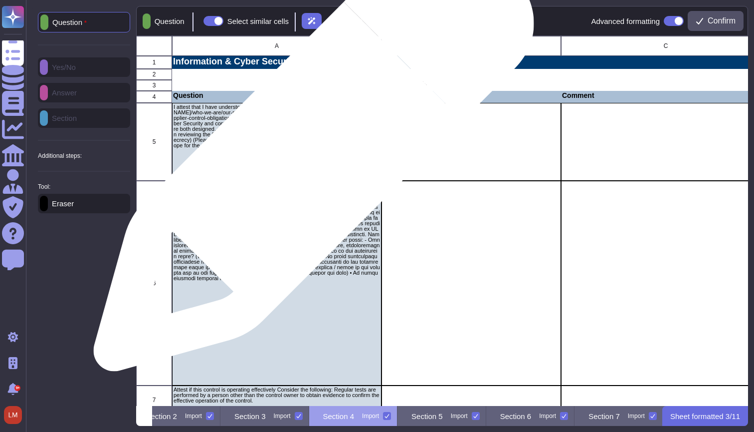
click at [308, 146] on p "I attest that I have understood the information detailed within the [[https://h…" at bounding box center [277, 126] width 207 height 44
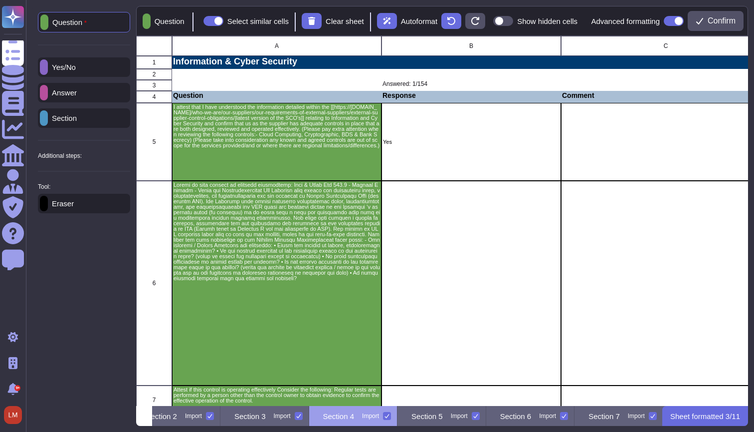
click at [88, 71] on div "Yes/No" at bounding box center [84, 66] width 92 height 19
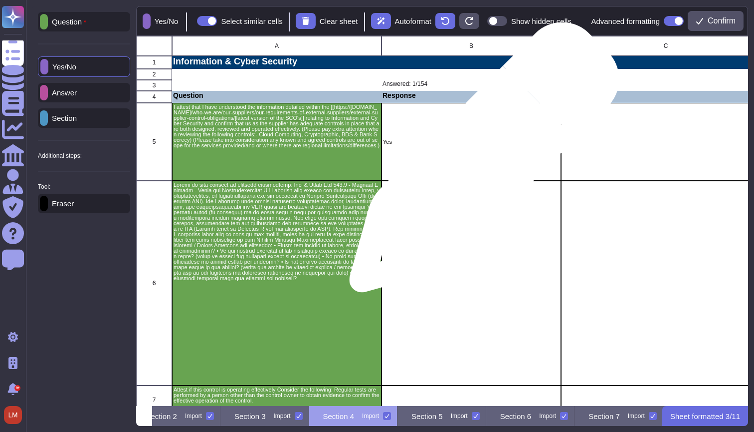
click at [480, 162] on div "Yes" at bounding box center [472, 142] width 180 height 78
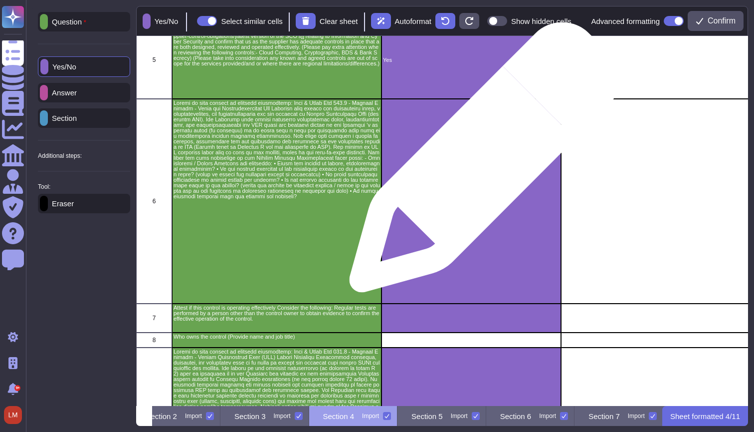
scroll to position [351, 0]
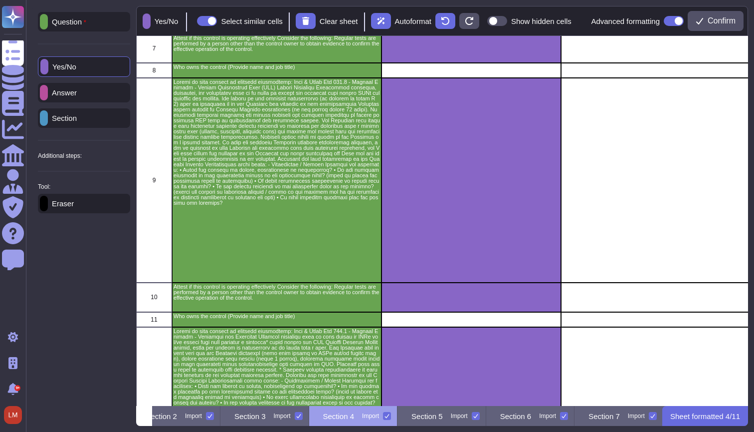
click at [60, 93] on p "Answer" at bounding box center [62, 92] width 29 height 7
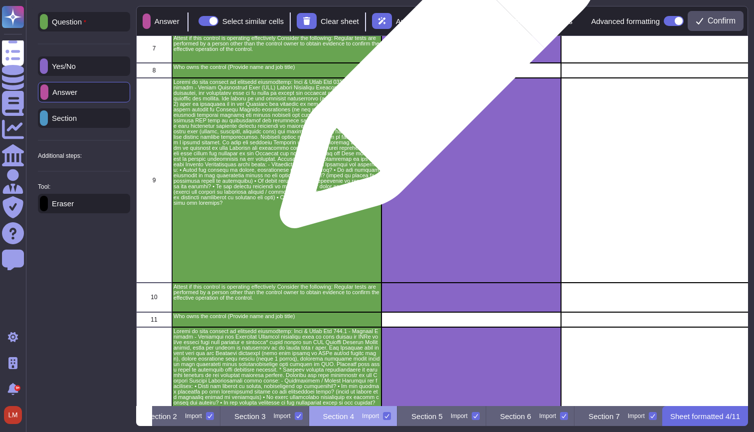
click at [434, 75] on div "grid" at bounding box center [472, 70] width 180 height 15
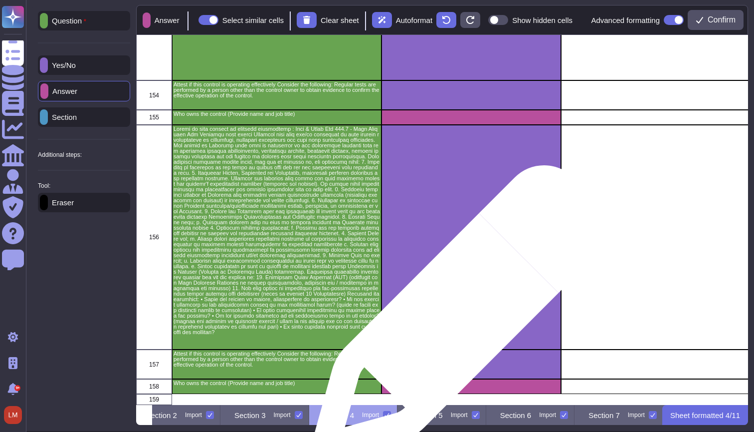
scroll to position [0, 0]
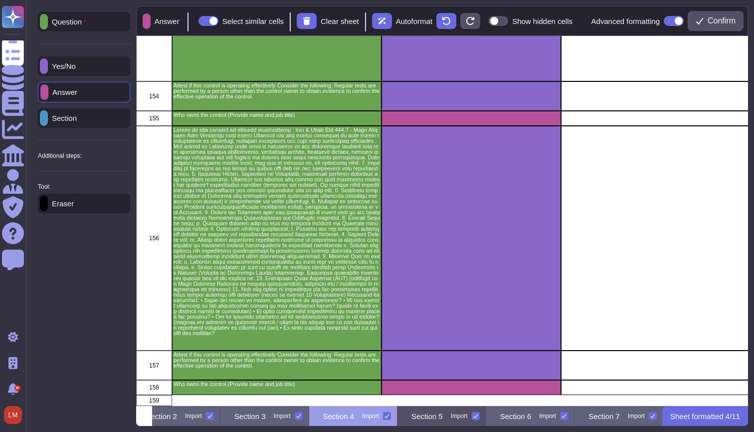
click at [443, 414] on p "Section 5" at bounding box center [427, 415] width 31 height 7
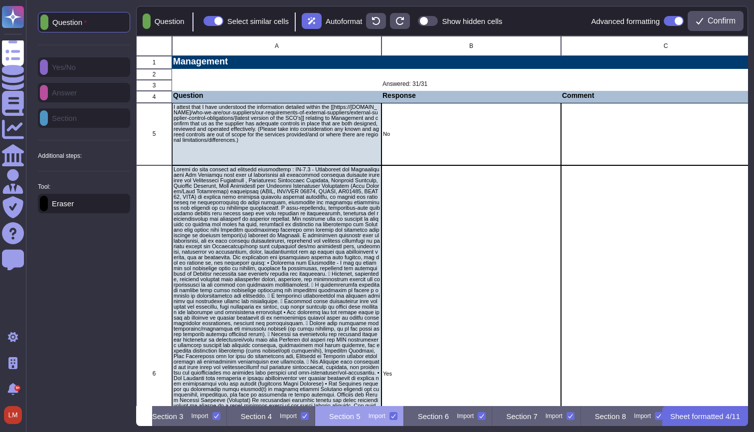
scroll to position [0, 291]
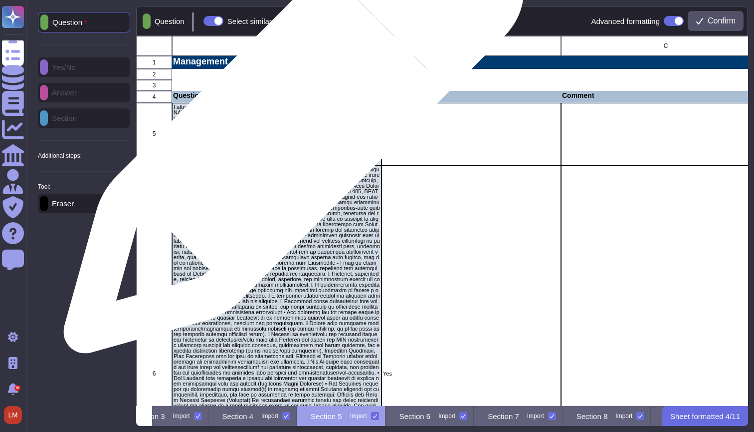
click at [290, 128] on p "I attest that I have understood the information detailed within the [[https://h…" at bounding box center [277, 123] width 207 height 38
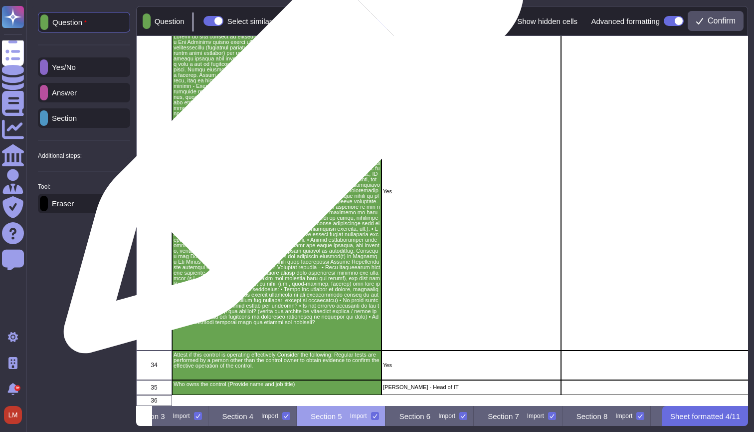
scroll to position [0, 0]
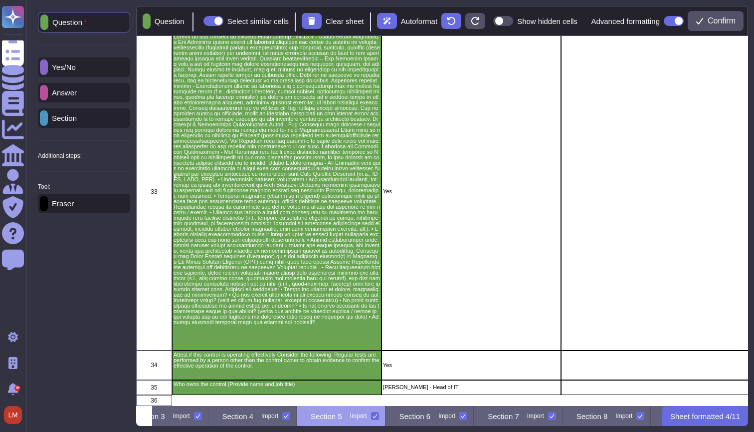
click at [48, 67] on div at bounding box center [44, 66] width 8 height 15
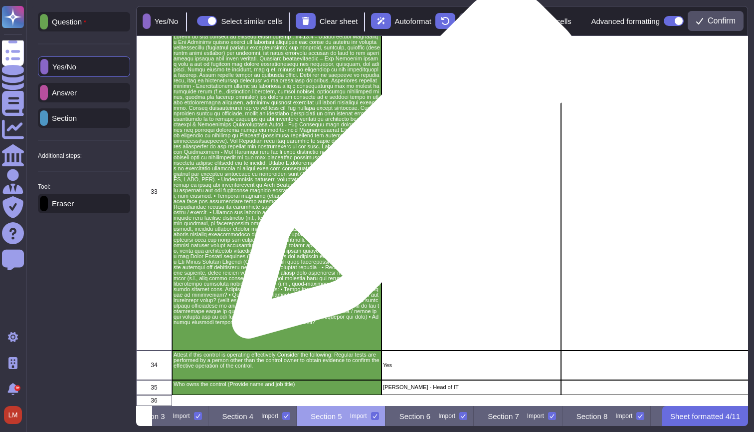
click at [414, 183] on div "Yes" at bounding box center [472, 191] width 180 height 318
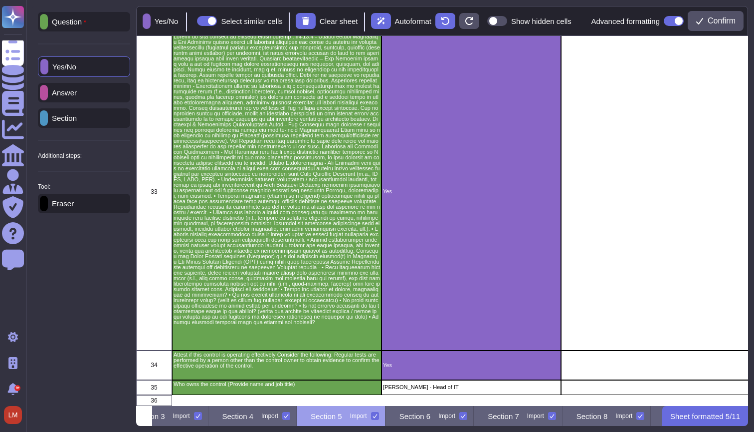
click at [96, 92] on div "Answer" at bounding box center [84, 92] width 92 height 19
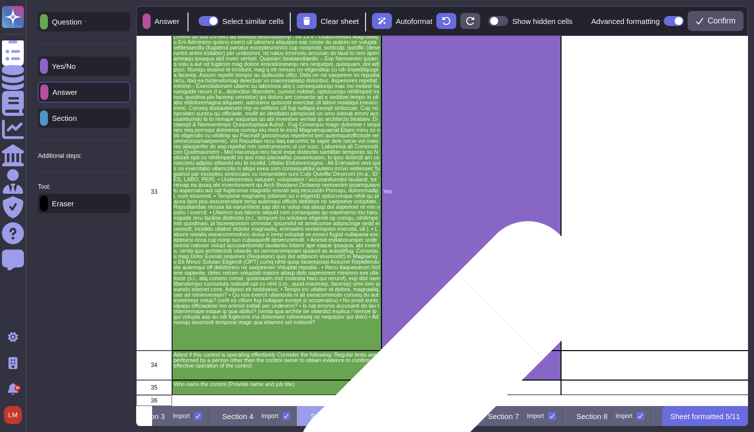
click at [432, 385] on p "Vicki Moon - Head of IT" at bounding box center [471, 386] width 177 height 5
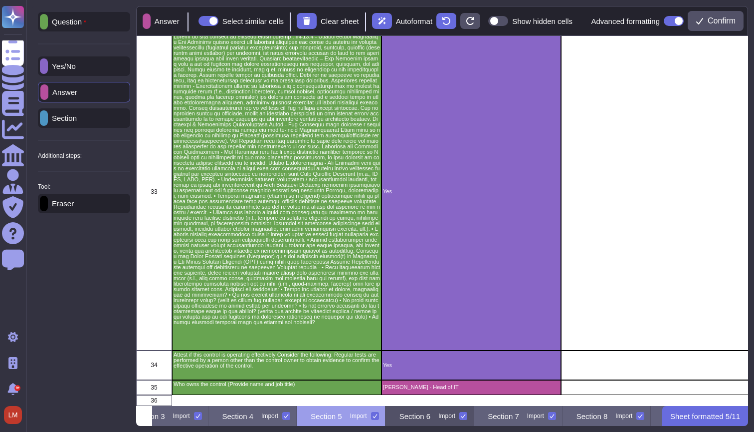
click at [431, 418] on p "Section 6" at bounding box center [415, 415] width 31 height 7
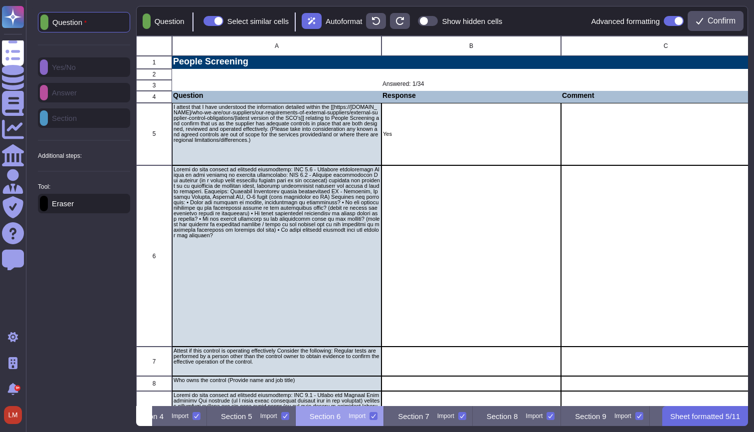
scroll to position [0, 392]
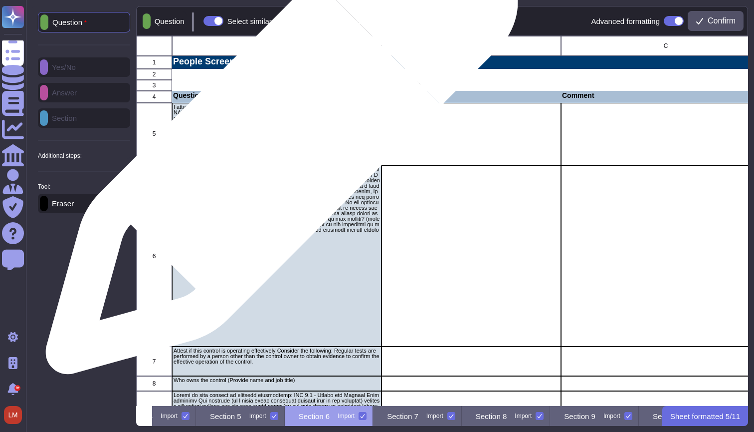
click at [278, 143] on p "I attest that I have understood the information detailed within the [[https://h…" at bounding box center [277, 123] width 207 height 38
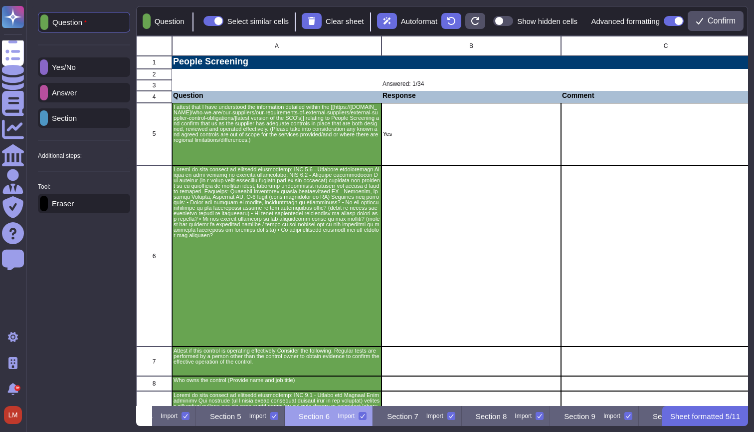
click at [70, 73] on div "Yes/No" at bounding box center [84, 66] width 92 height 19
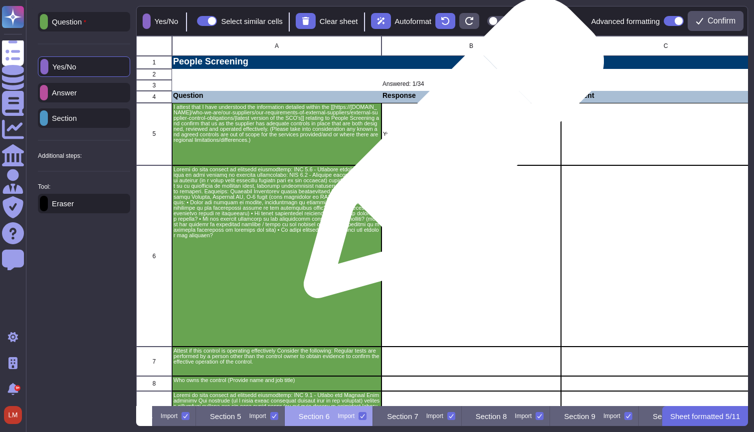
click at [450, 153] on div "Yes" at bounding box center [472, 134] width 180 height 62
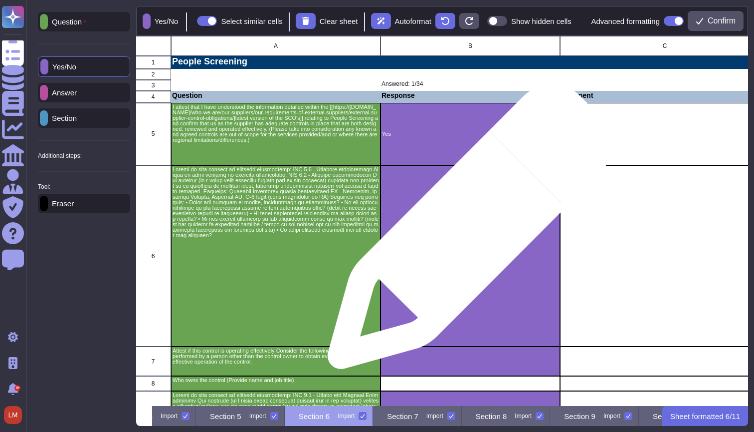
scroll to position [0, 1]
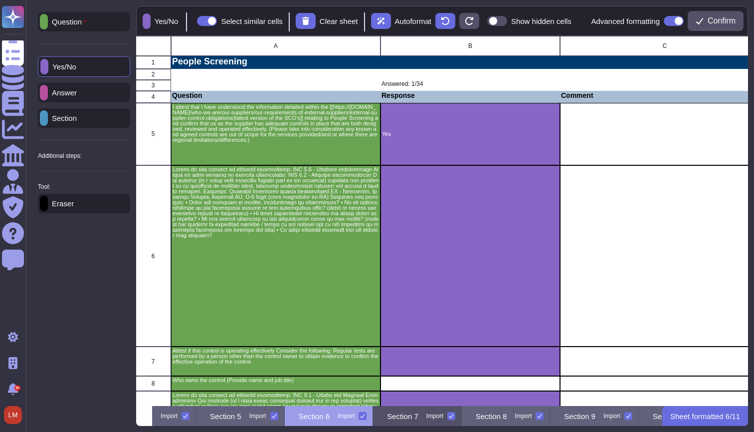
click at [419, 413] on p "Section 7" at bounding box center [402, 415] width 31 height 7
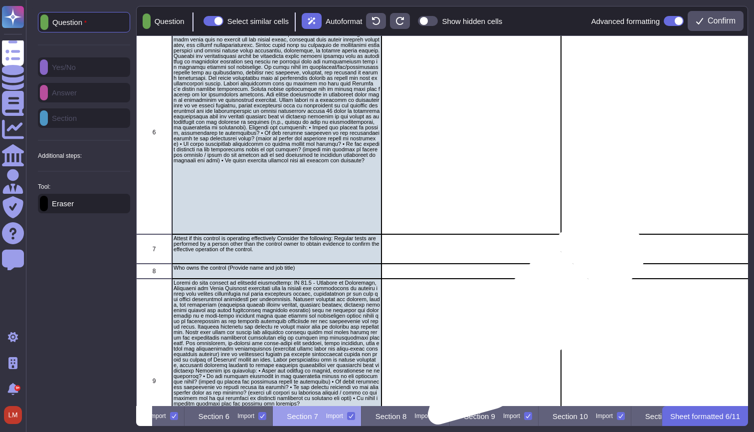
scroll to position [465, 0]
